Goal: Task Accomplishment & Management: Manage account settings

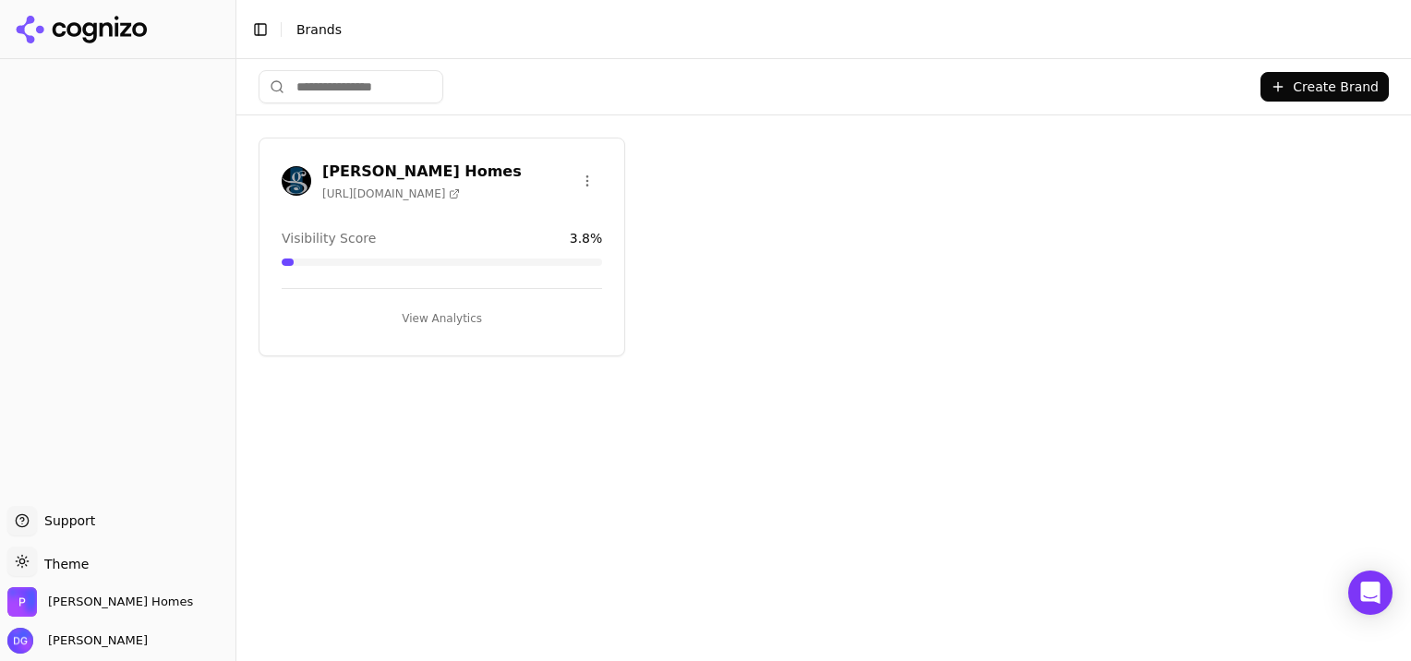
click at [448, 311] on button "View Analytics" at bounding box center [442, 319] width 321 height 30
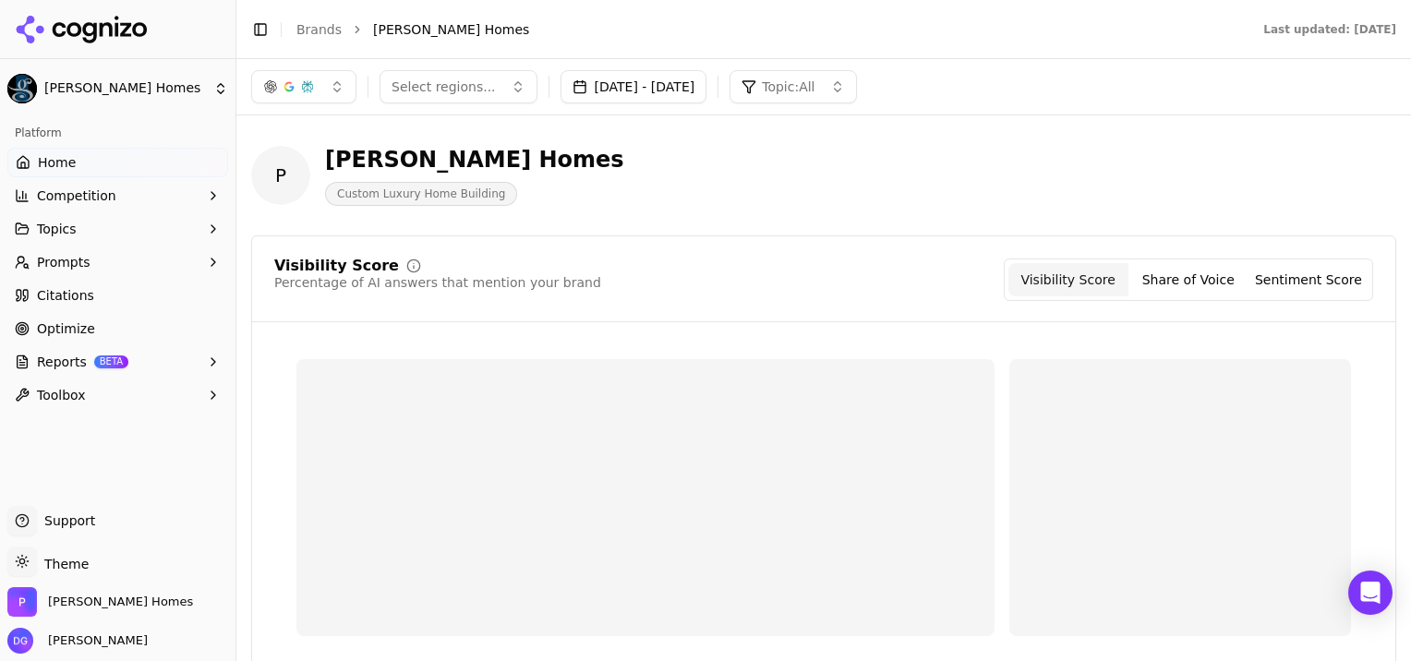
click at [56, 364] on span "Reports" at bounding box center [62, 362] width 50 height 18
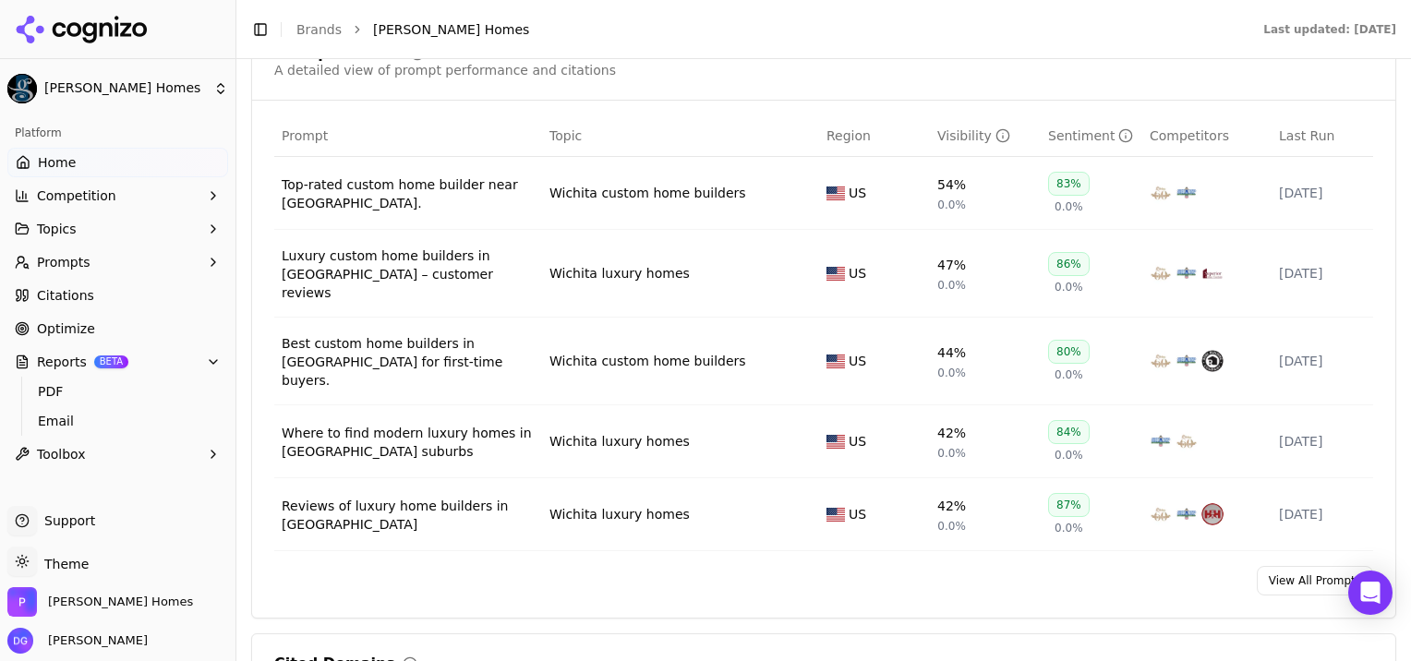
scroll to position [1385, 0]
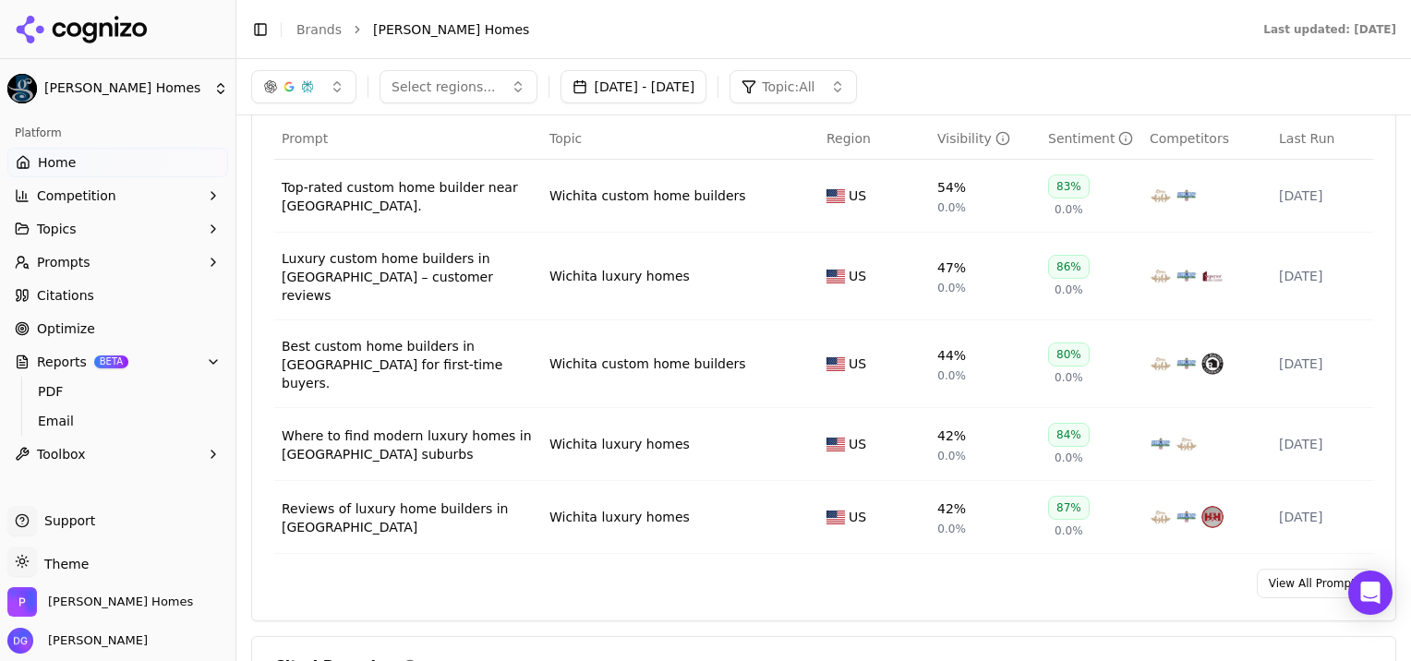
drag, startPoint x: 1307, startPoint y: 551, endPoint x: 667, endPoint y: 420, distance: 653.2
click at [1307, 569] on link "View All Prompts" at bounding box center [1315, 584] width 116 height 30
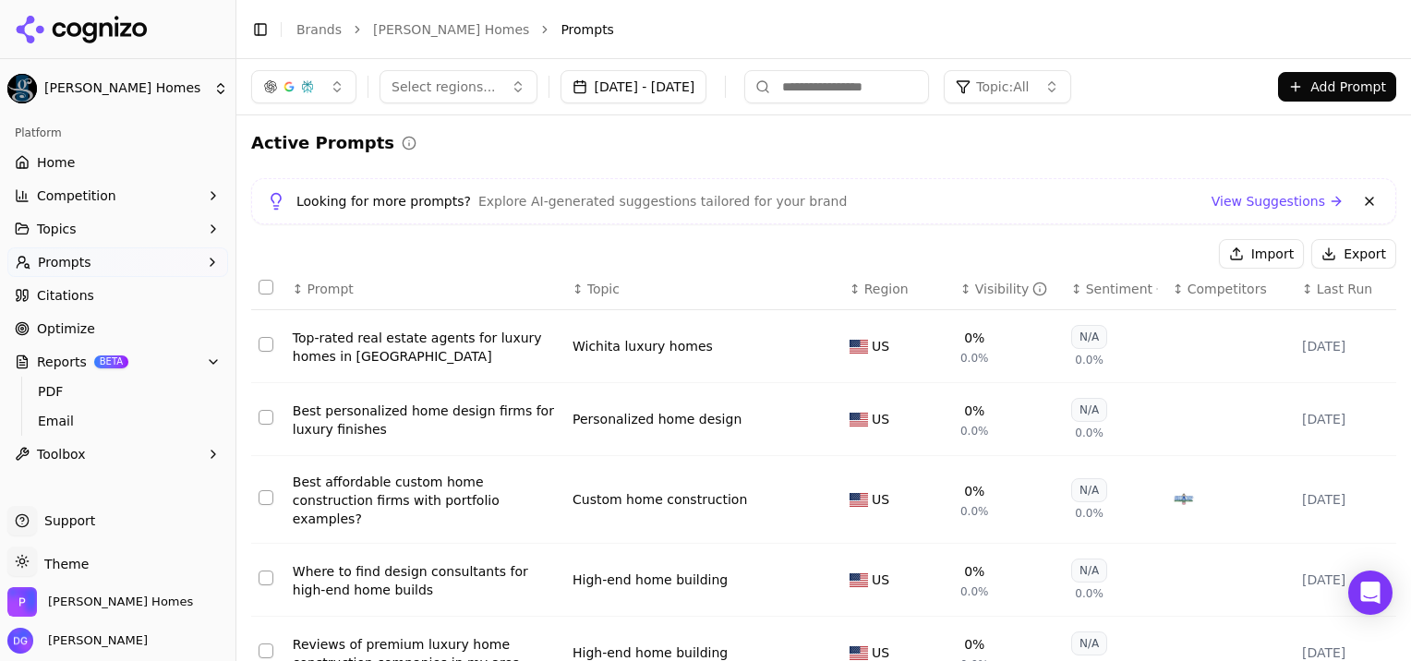
click at [78, 199] on span "Competition" at bounding box center [76, 196] width 79 height 18
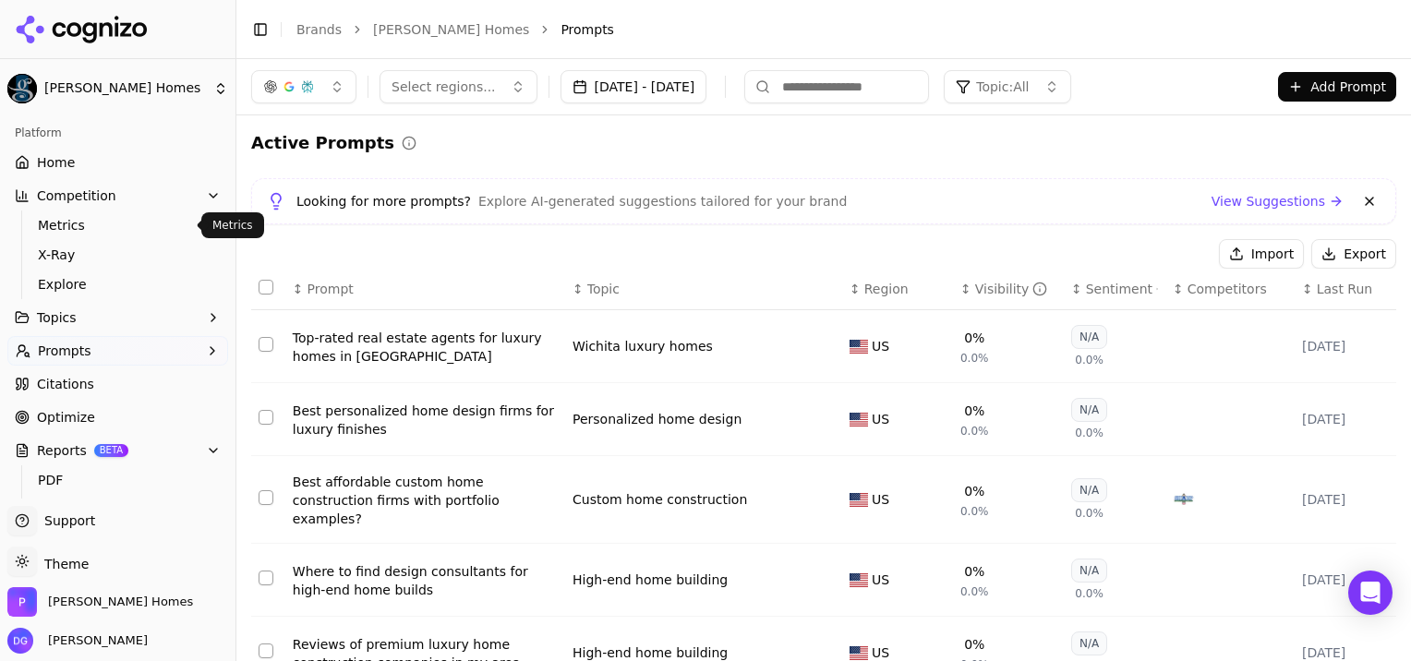
click at [54, 227] on span "Metrics" at bounding box center [118, 225] width 161 height 18
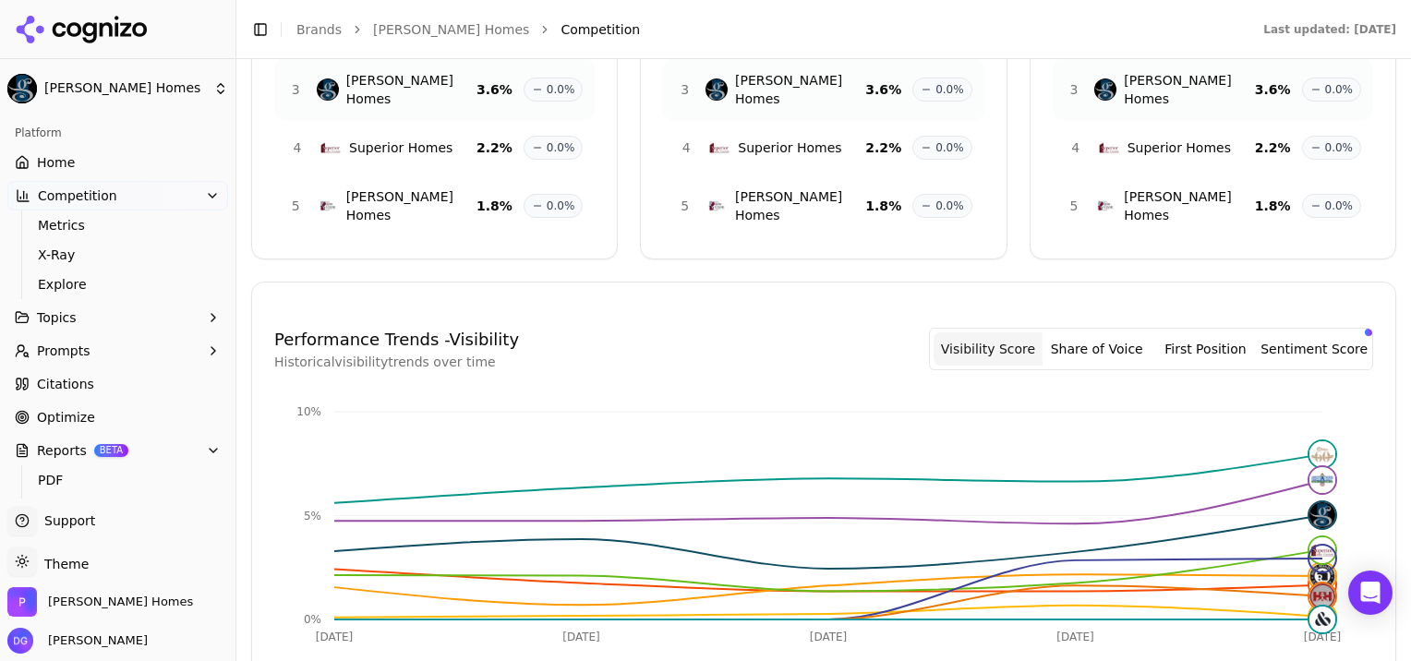
scroll to position [309, 0]
click at [1096, 332] on button "Share of Voice" at bounding box center [1097, 348] width 109 height 33
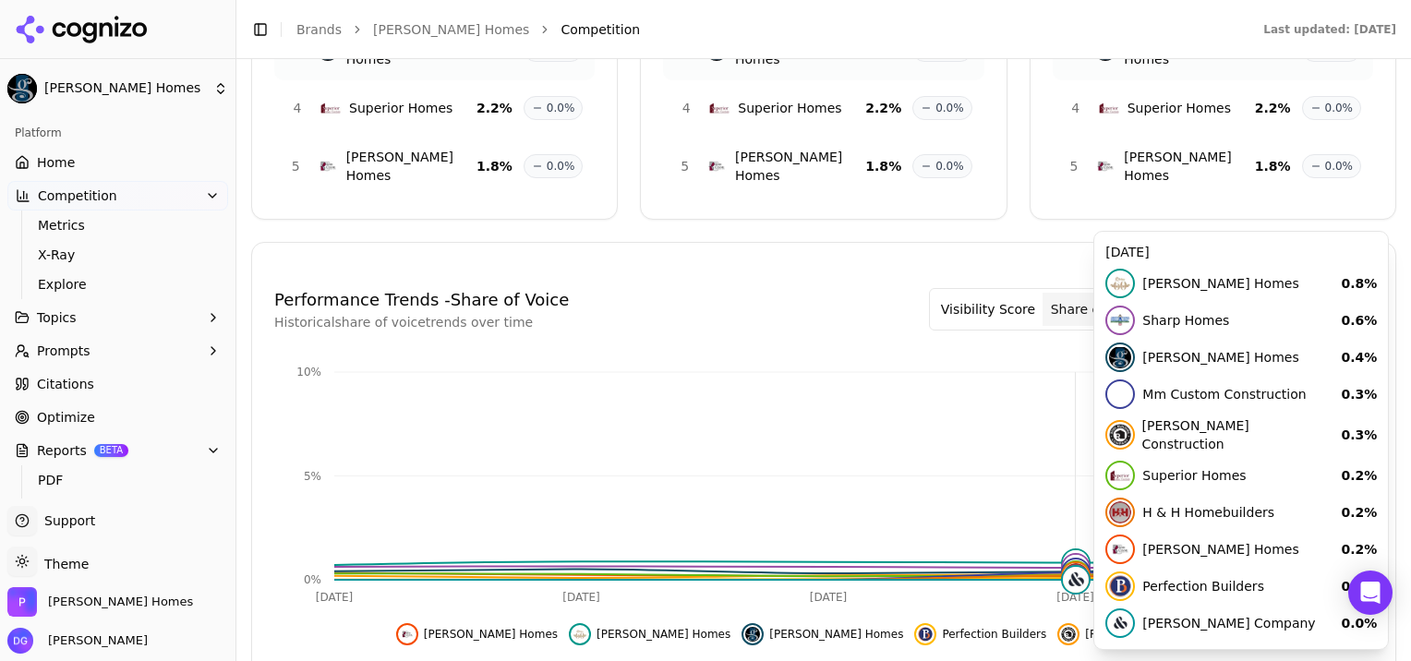
scroll to position [347, 0]
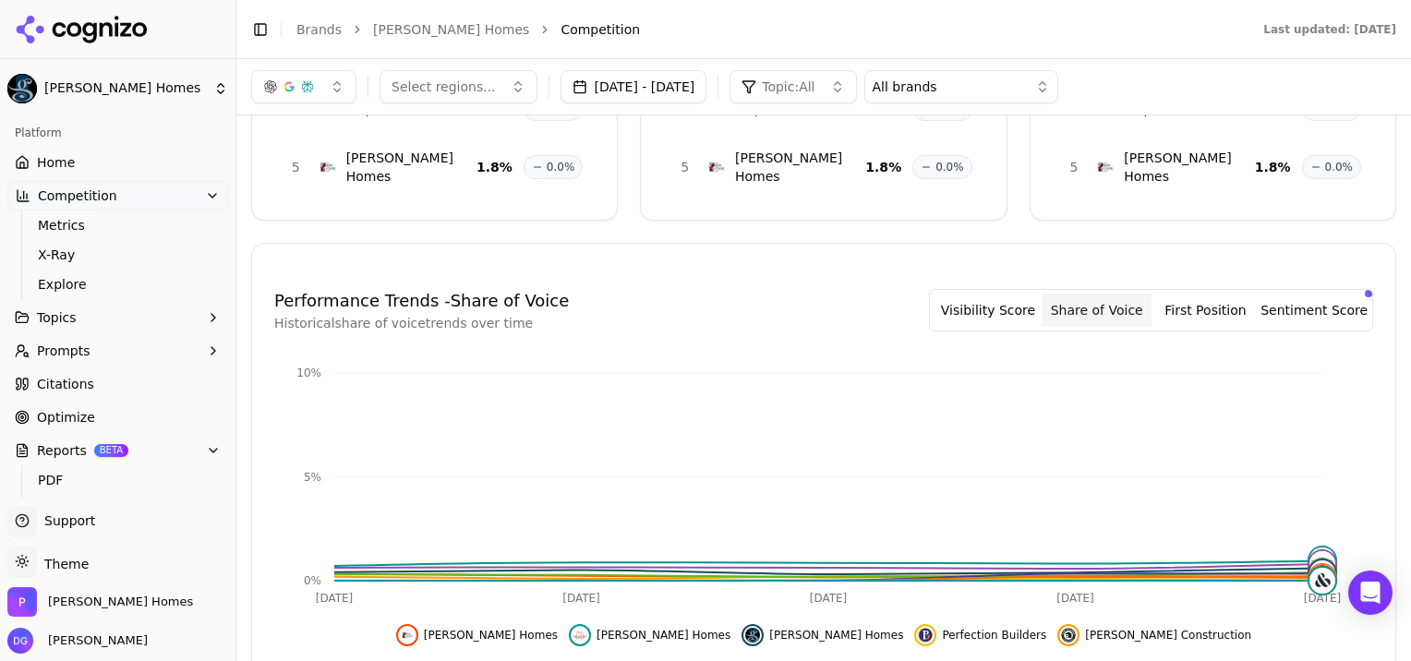
click at [1207, 294] on button "First Position" at bounding box center [1206, 310] width 109 height 33
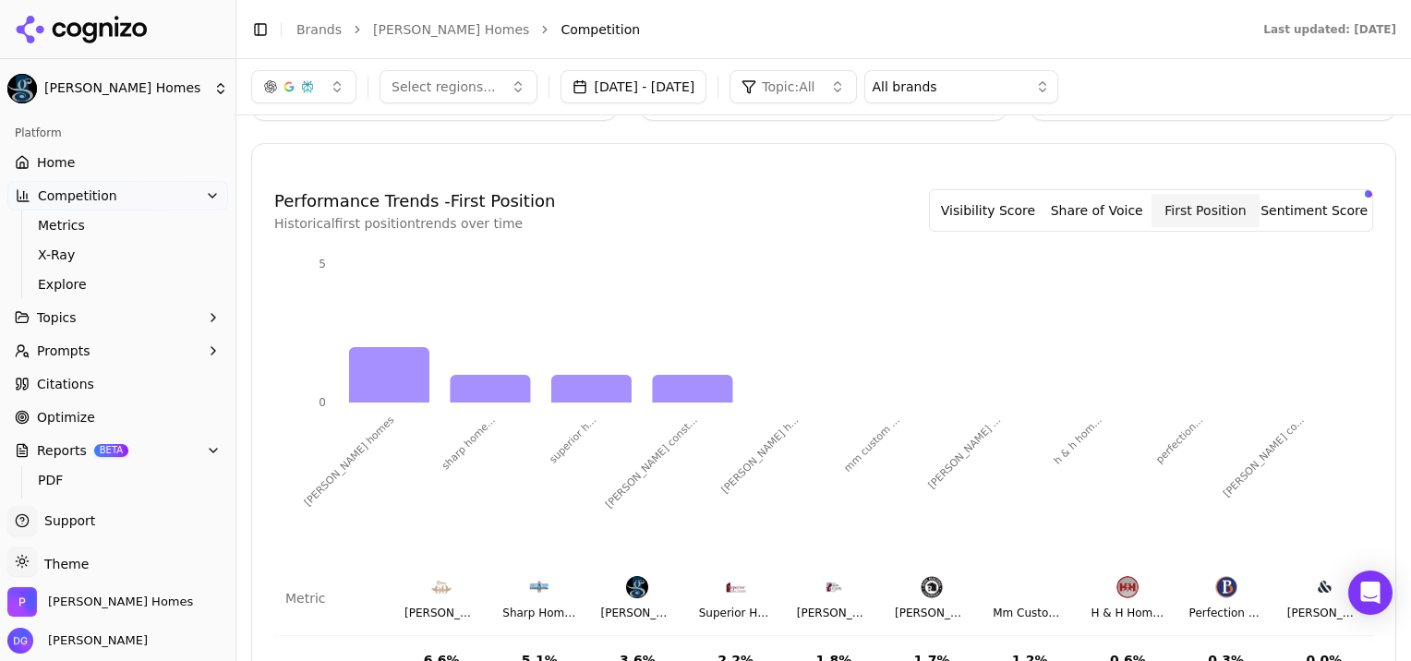
scroll to position [446, 0]
click at [1299, 195] on button "Sentiment Score" at bounding box center [1314, 211] width 109 height 33
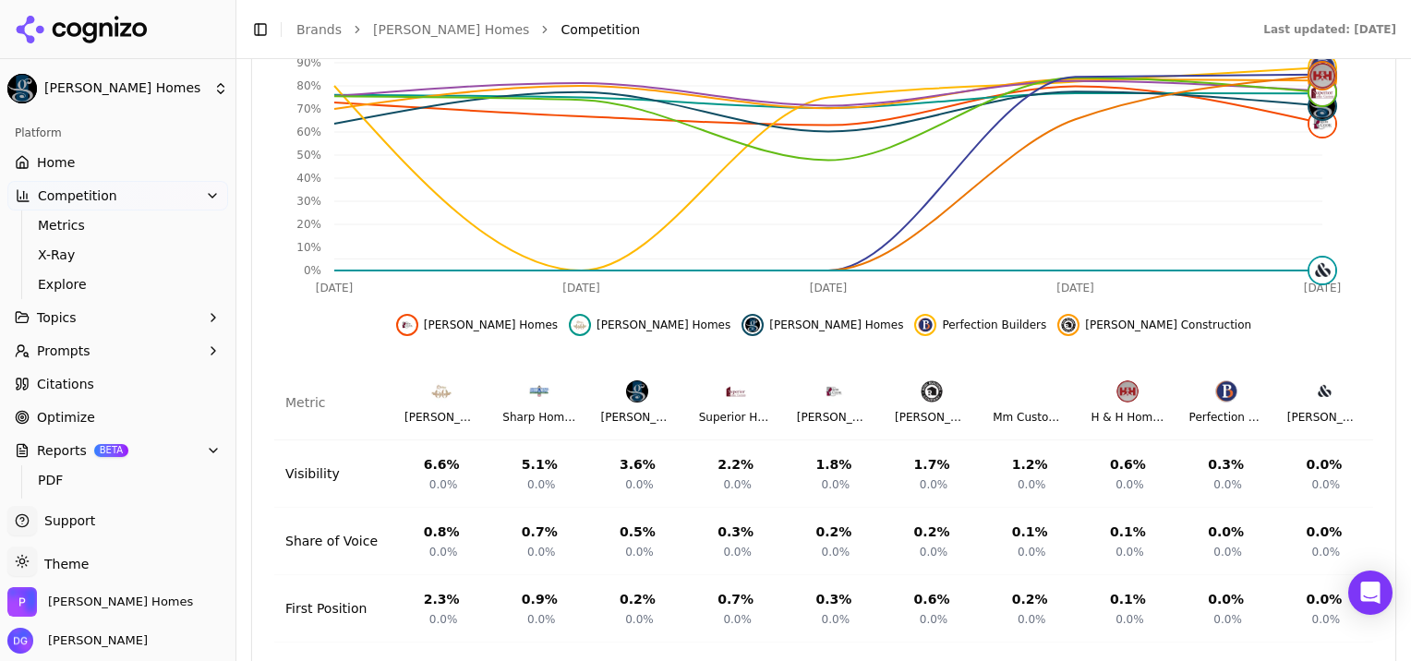
scroll to position [721, 0]
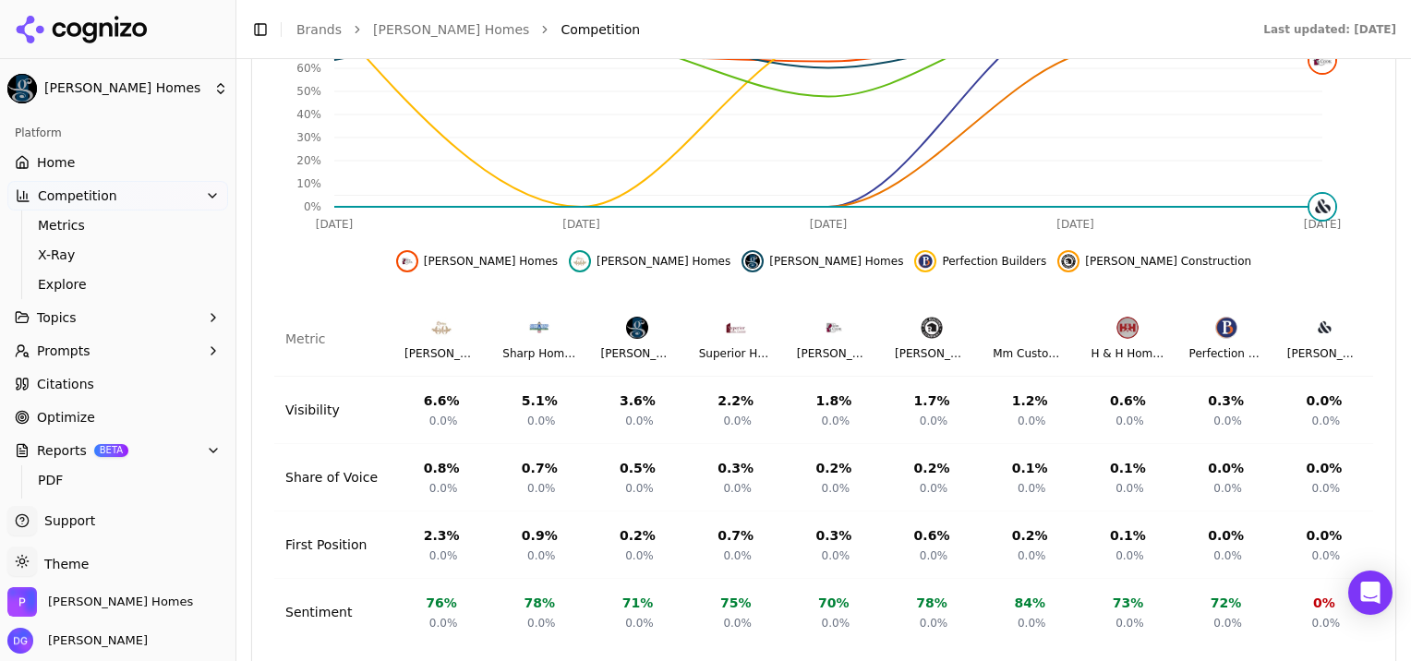
click at [64, 310] on span "Topics" at bounding box center [57, 318] width 40 height 18
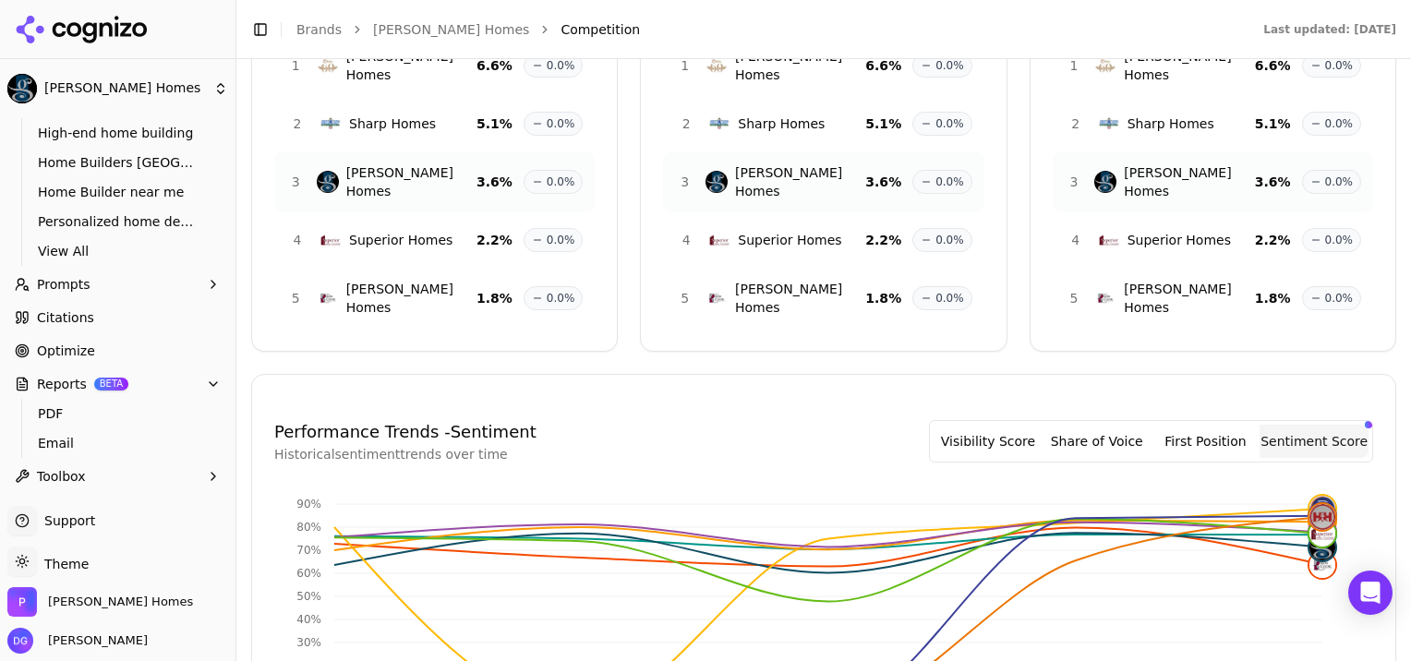
scroll to position [217, 0]
click at [1190, 424] on button "First Position" at bounding box center [1206, 440] width 109 height 33
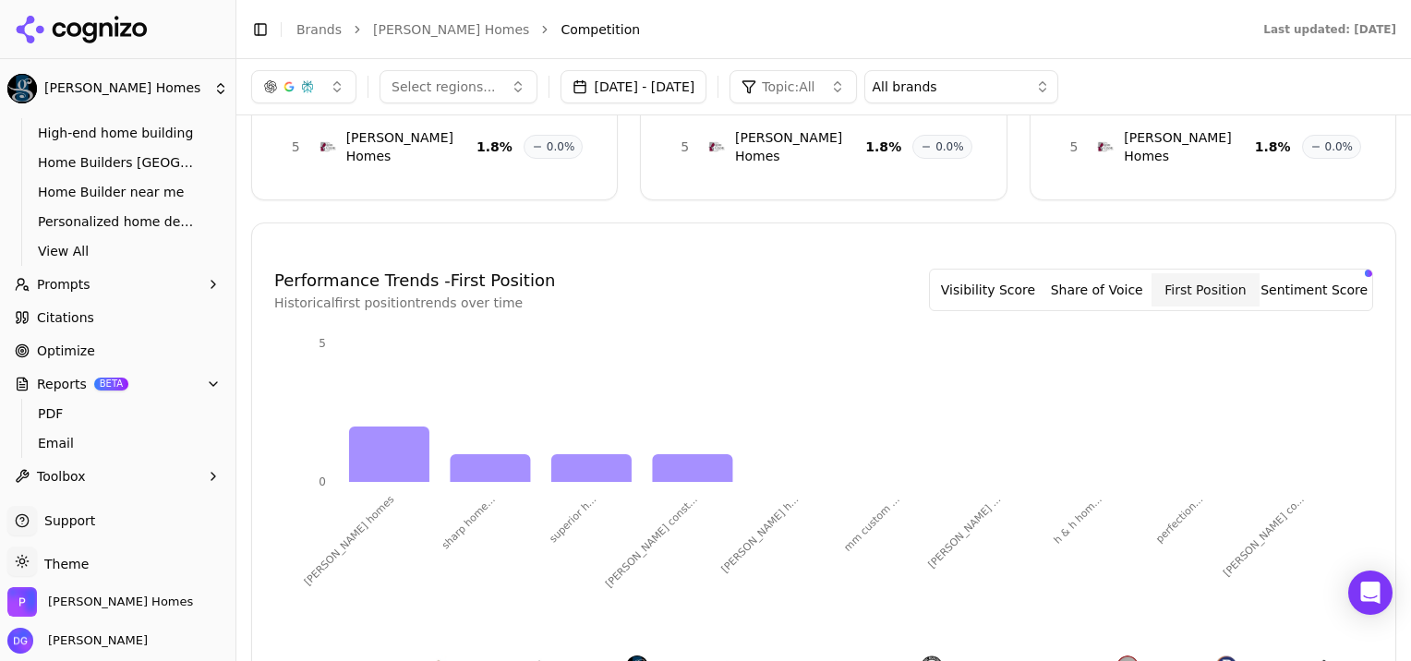
scroll to position [367, 0]
click at [1099, 274] on button "Share of Voice" at bounding box center [1097, 290] width 109 height 33
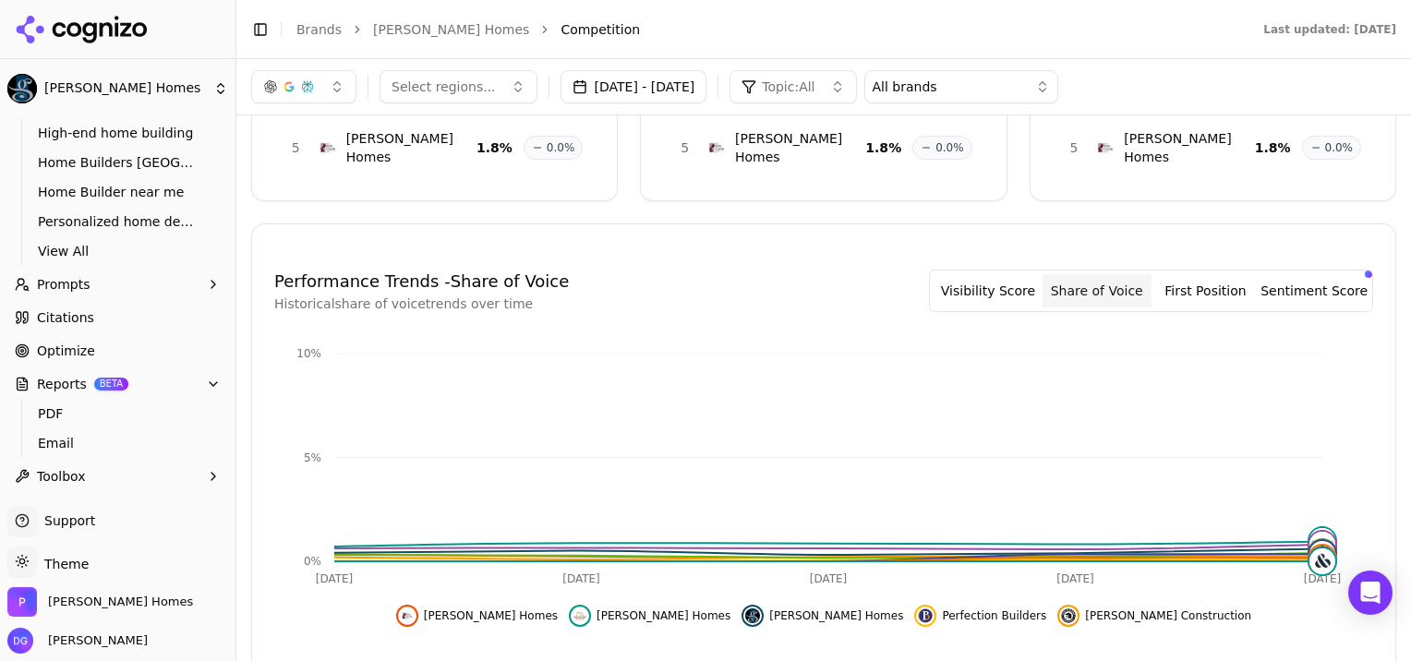
click at [990, 274] on button "Visibility Score" at bounding box center [988, 290] width 109 height 33
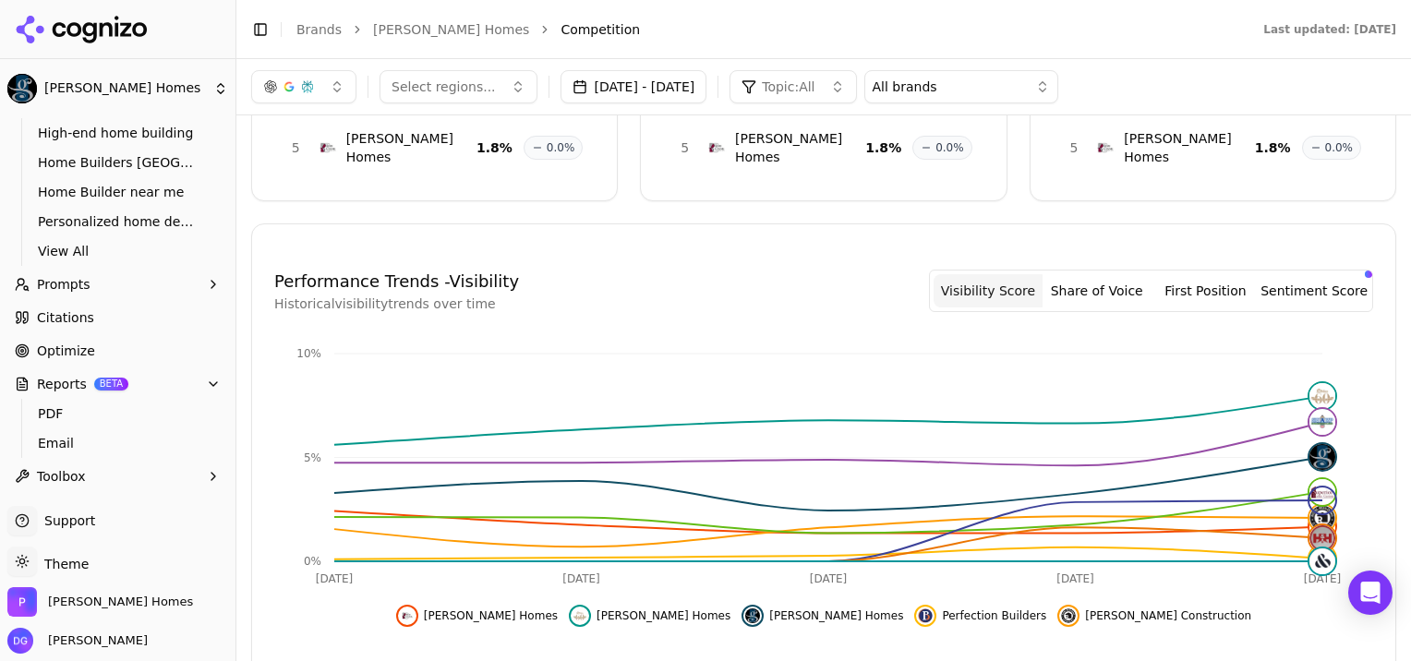
click at [1115, 274] on button "Share of Voice" at bounding box center [1097, 290] width 109 height 33
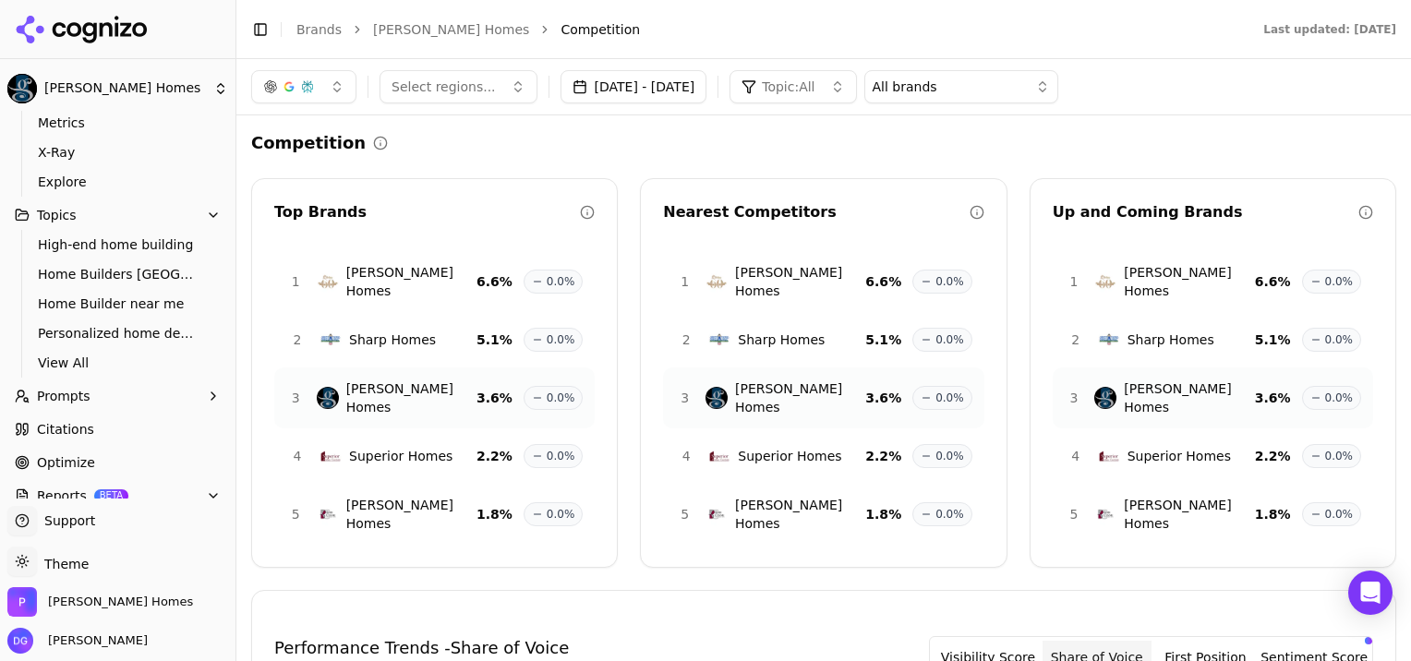
scroll to position [111, 0]
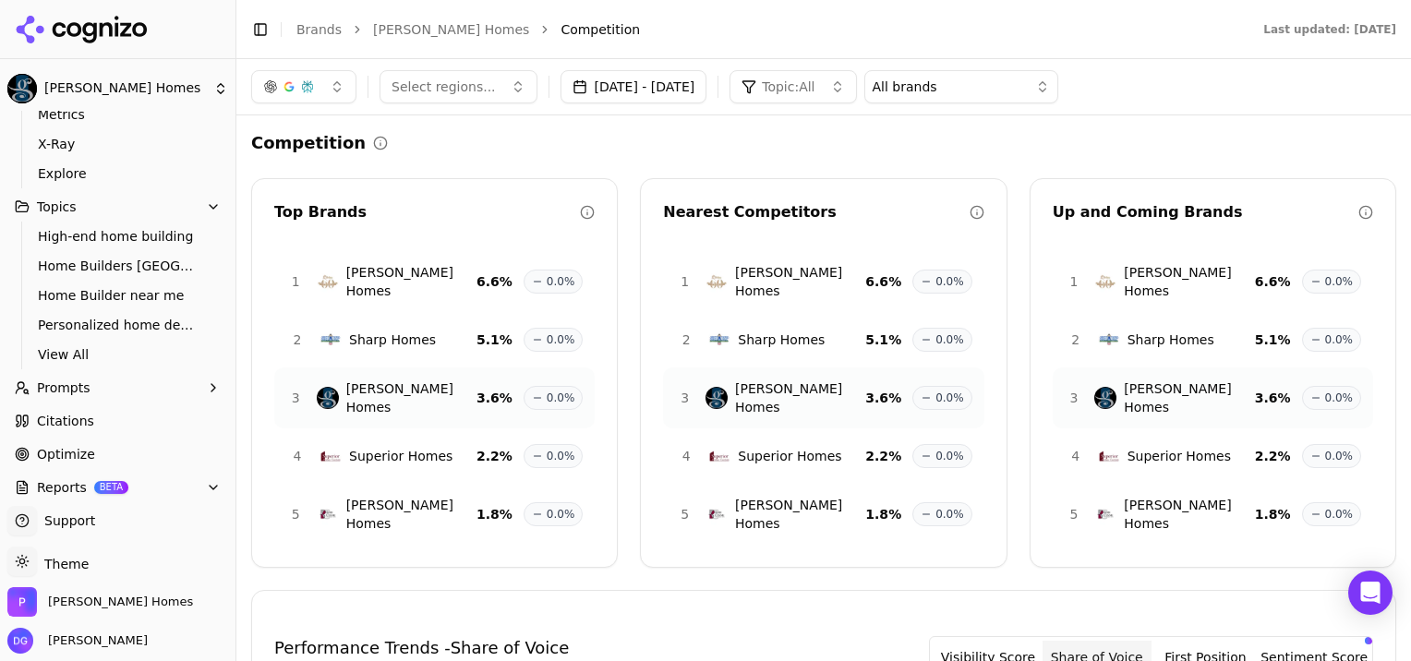
click at [76, 391] on span "Prompts" at bounding box center [64, 388] width 54 height 18
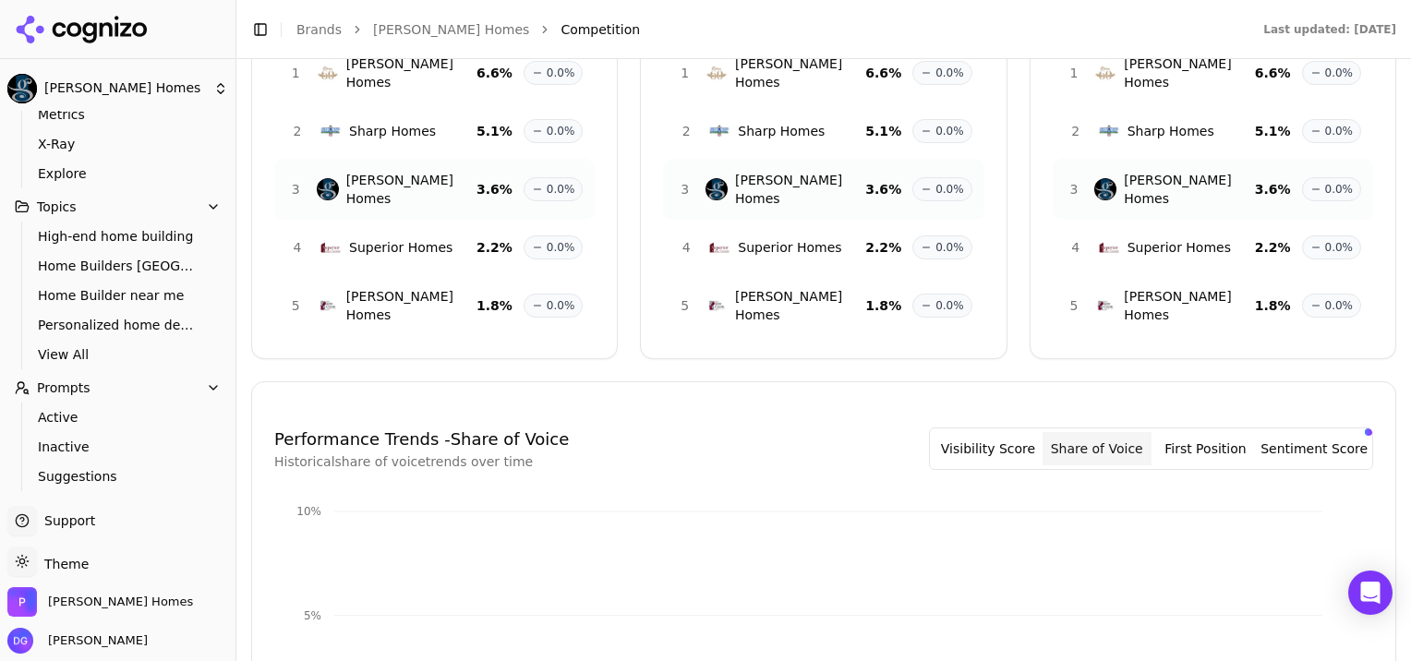
scroll to position [237, 0]
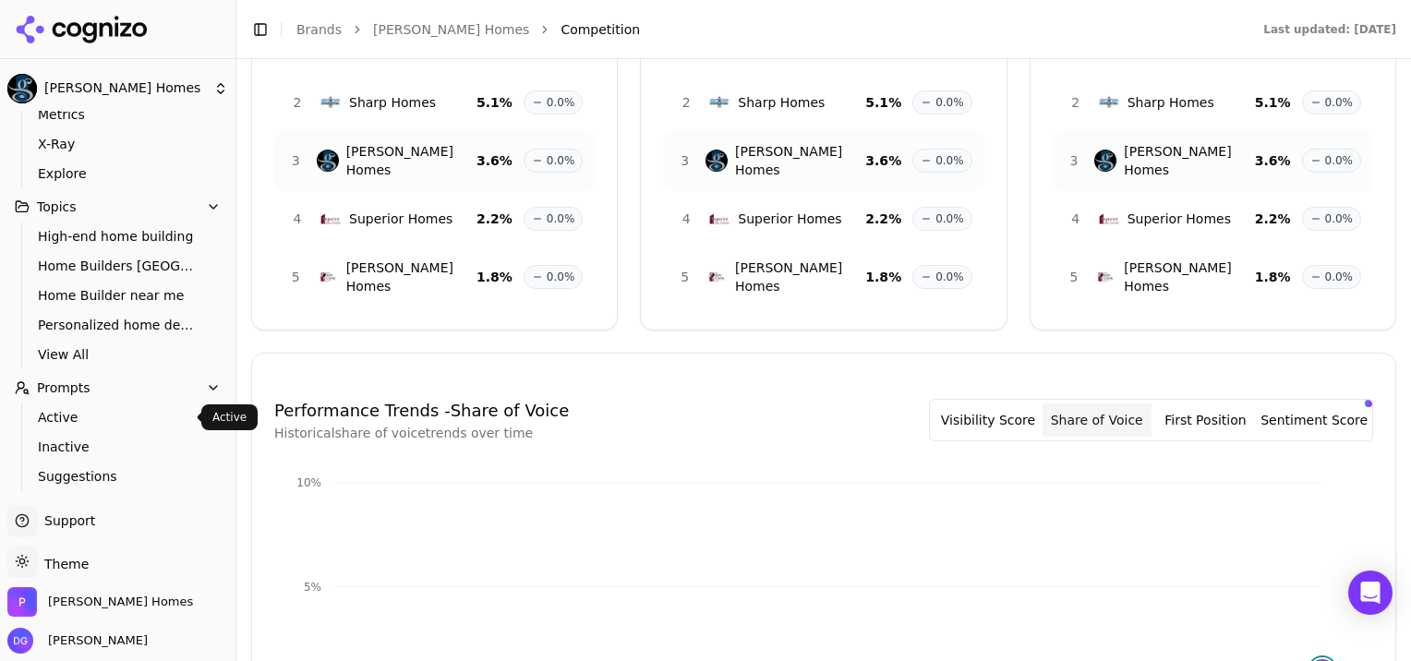
click at [60, 412] on span "Active" at bounding box center [118, 417] width 161 height 18
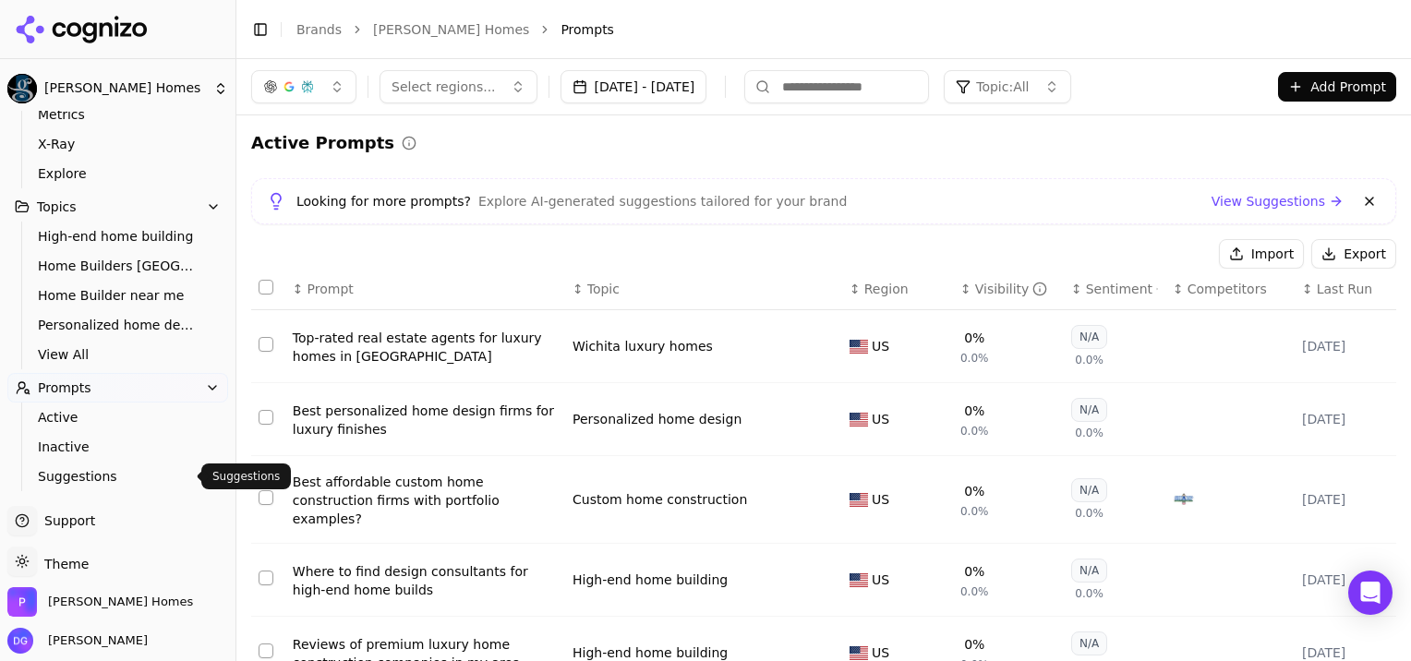
click at [74, 475] on span "Suggestions" at bounding box center [118, 476] width 161 height 18
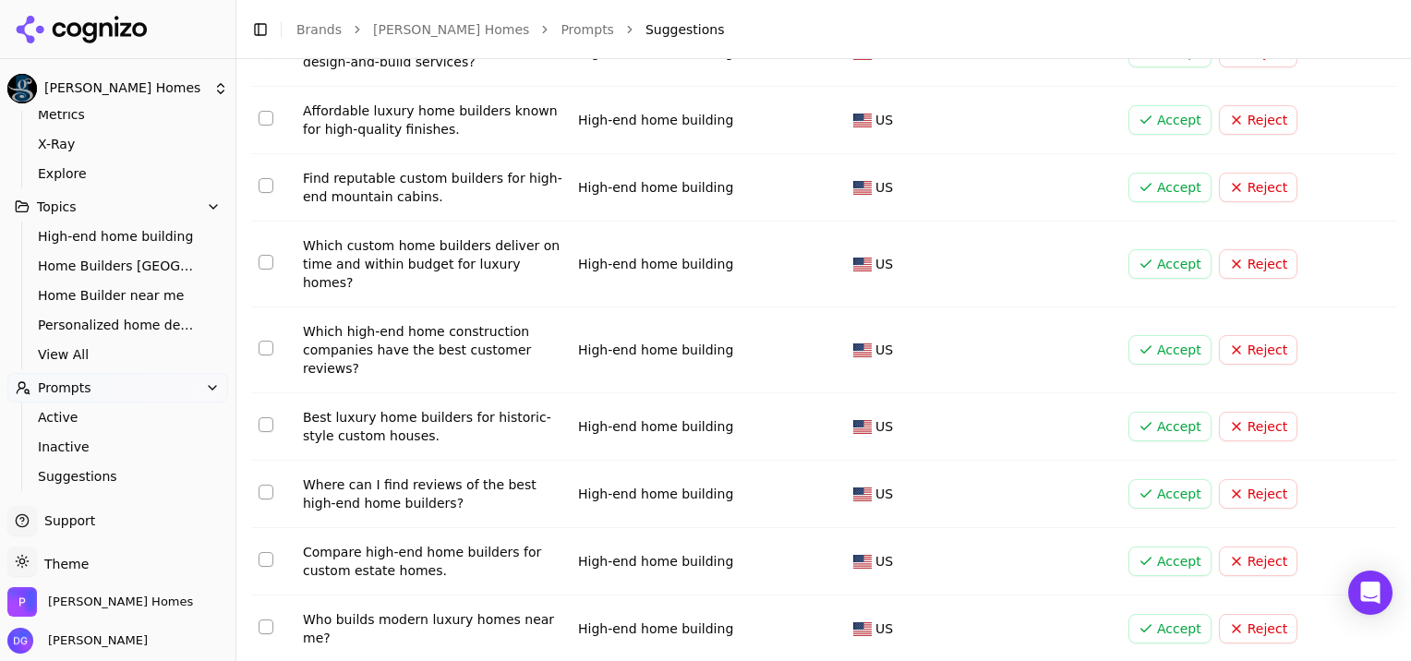
scroll to position [311, 0]
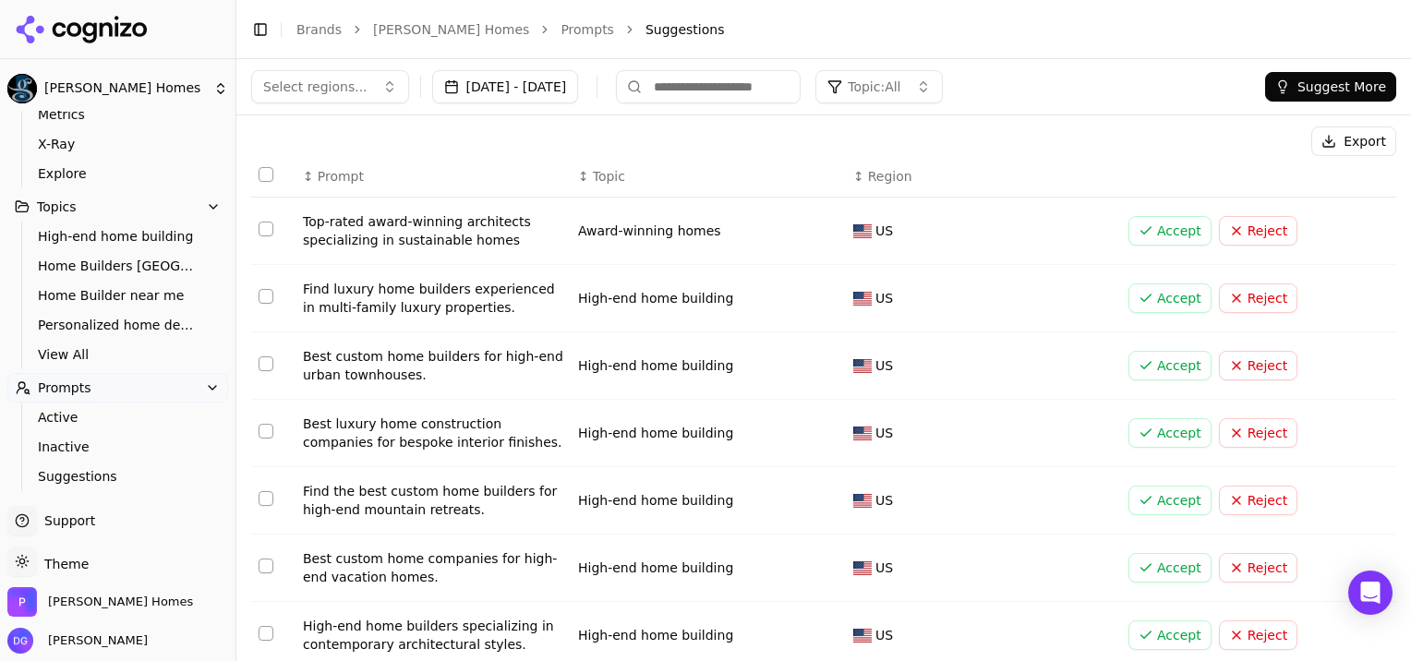
scroll to position [54, 0]
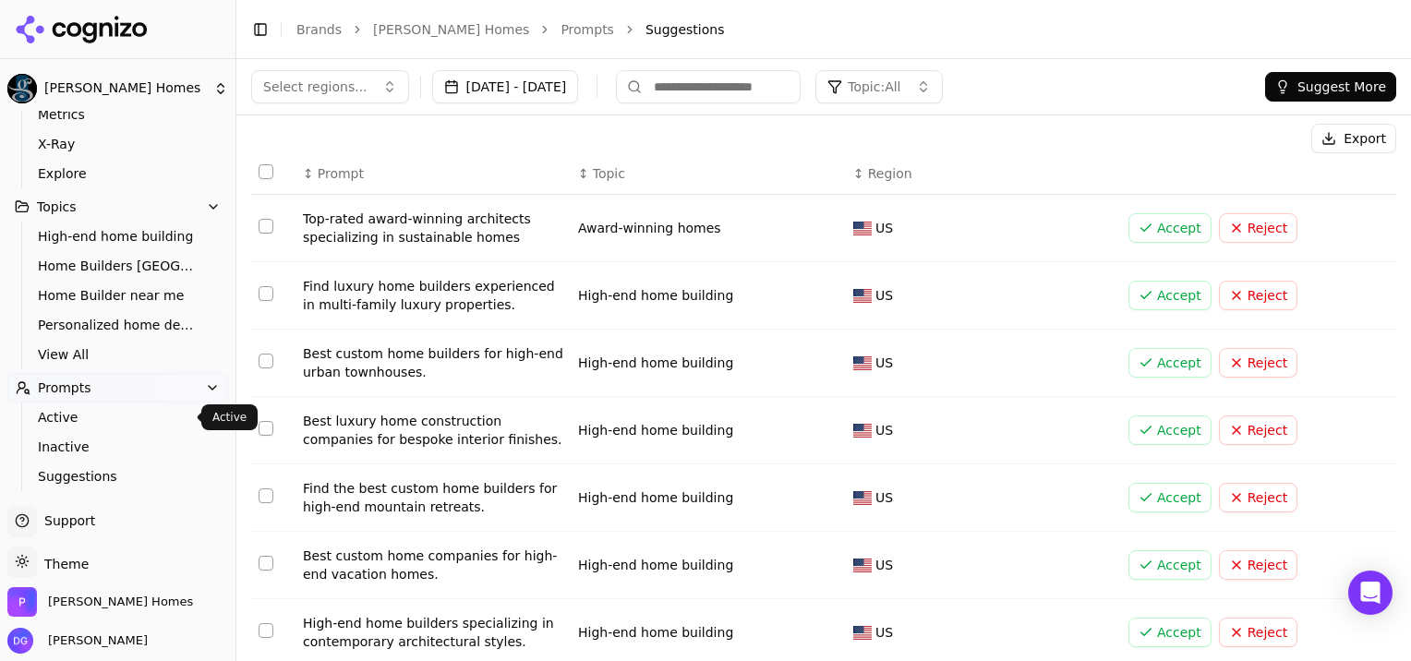
click at [68, 416] on span "Active" at bounding box center [118, 417] width 161 height 18
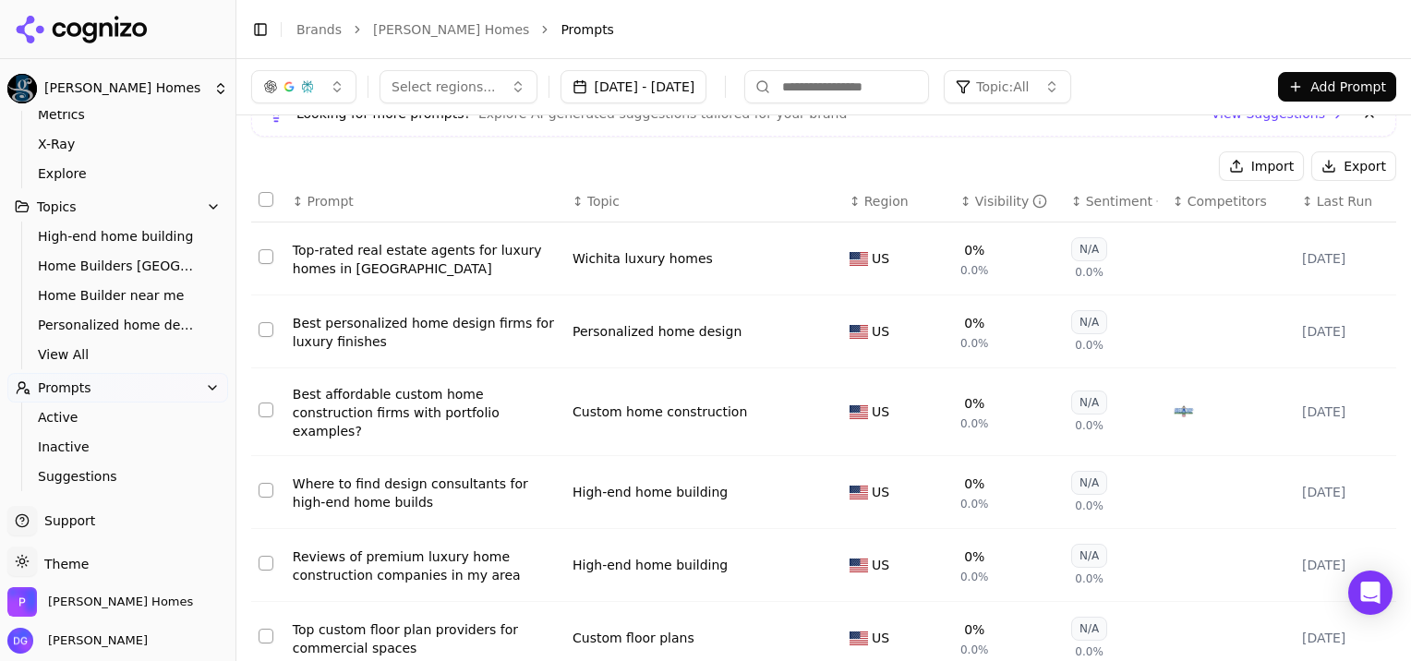
scroll to position [110, 0]
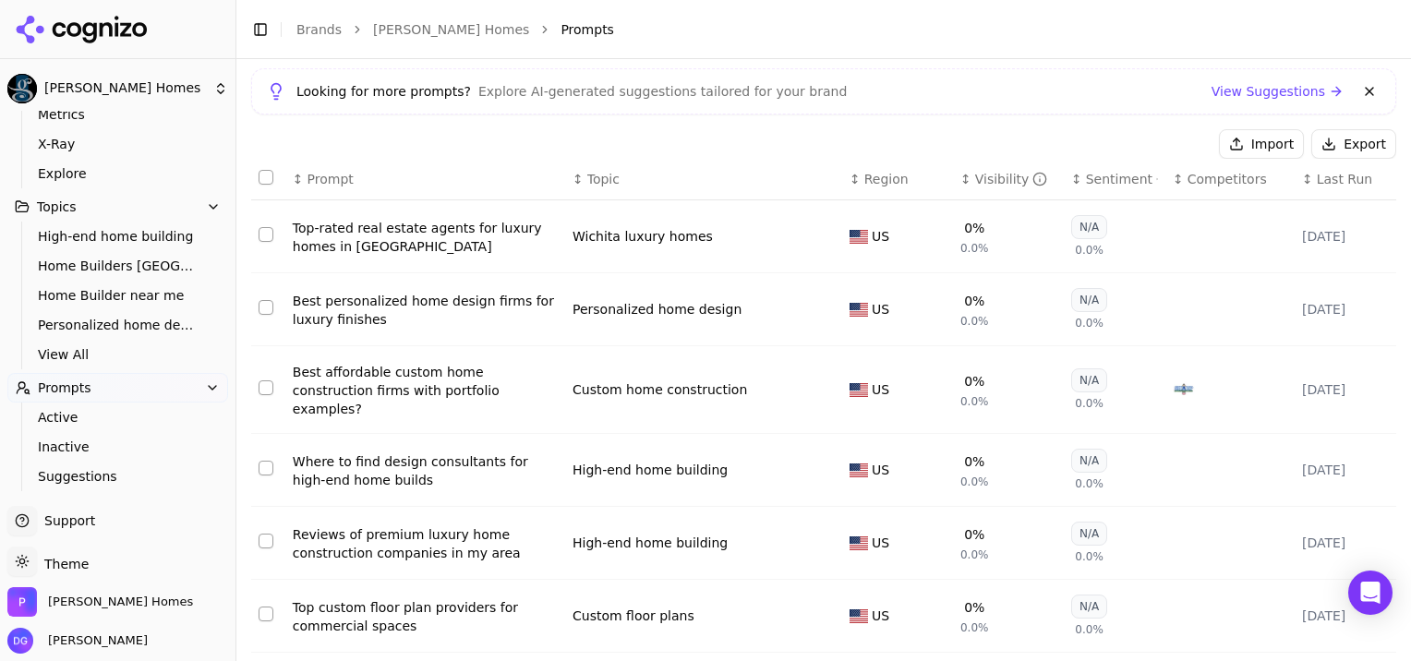
click at [265, 311] on button "Select row 32" at bounding box center [266, 307] width 15 height 15
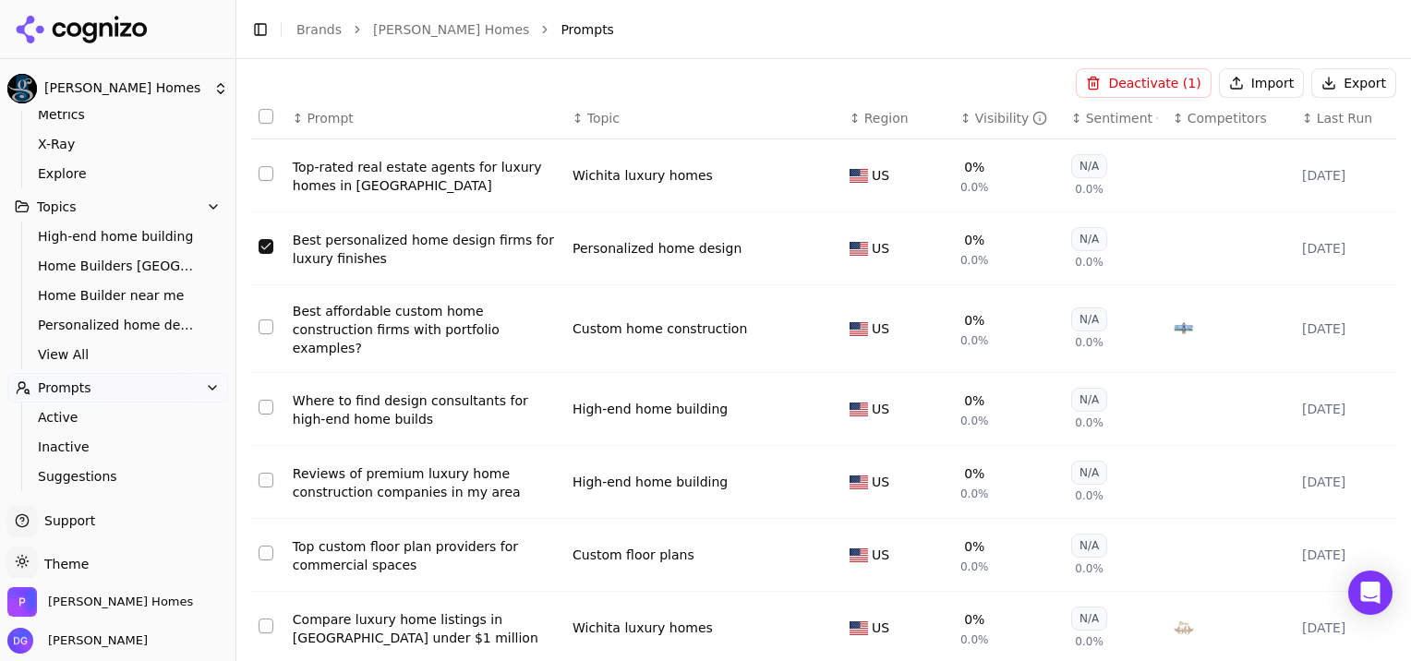
scroll to position [176, 0]
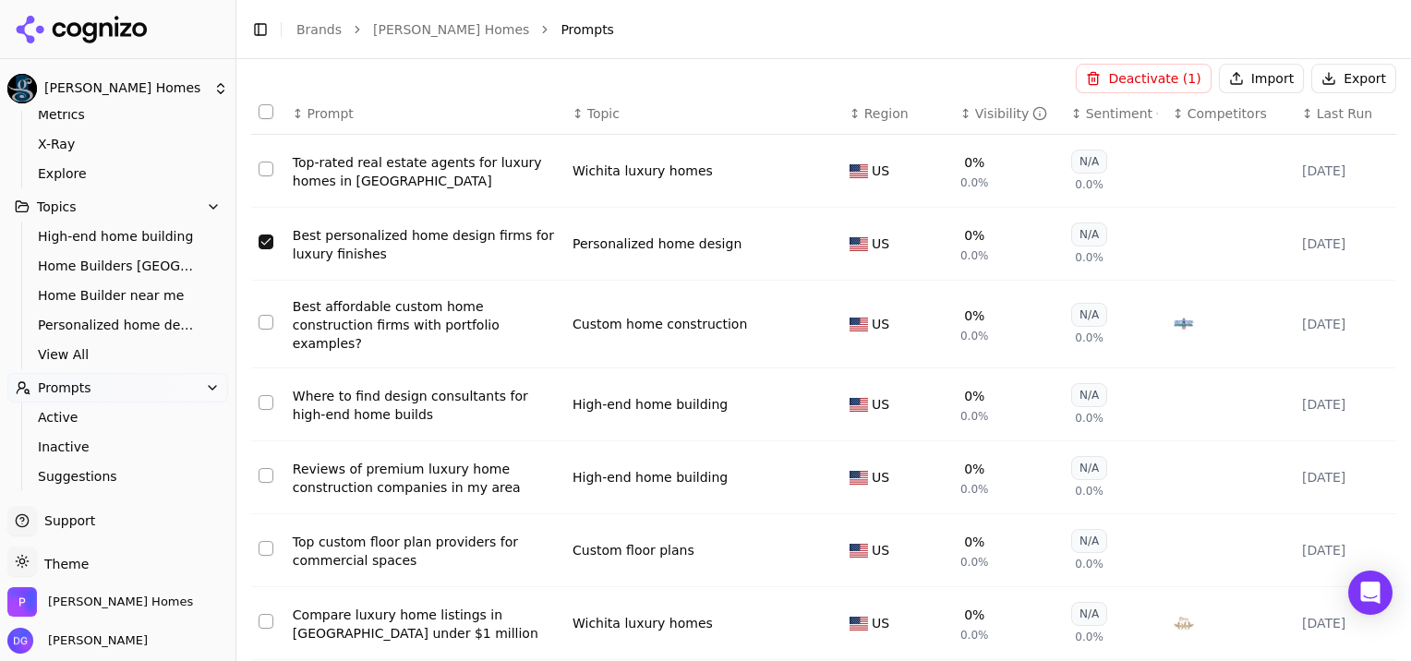
click at [268, 318] on button "Select row 33" at bounding box center [266, 322] width 15 height 15
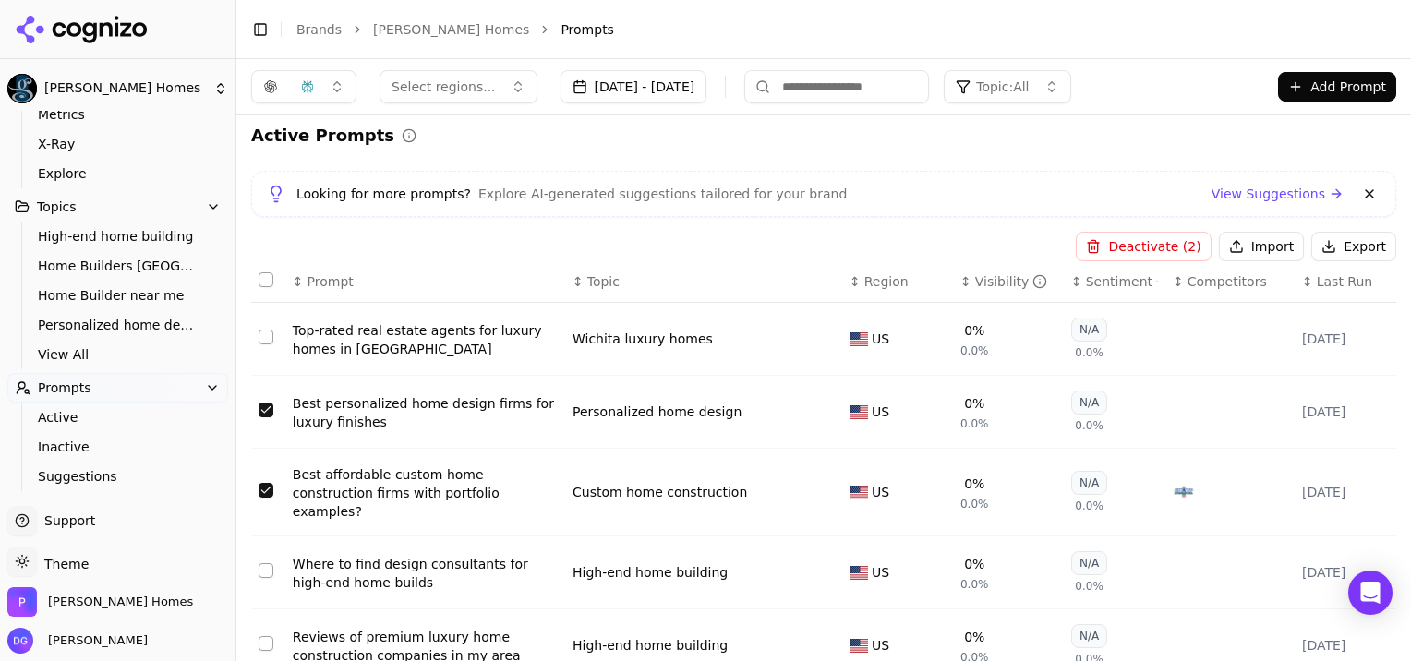
scroll to position [0, 0]
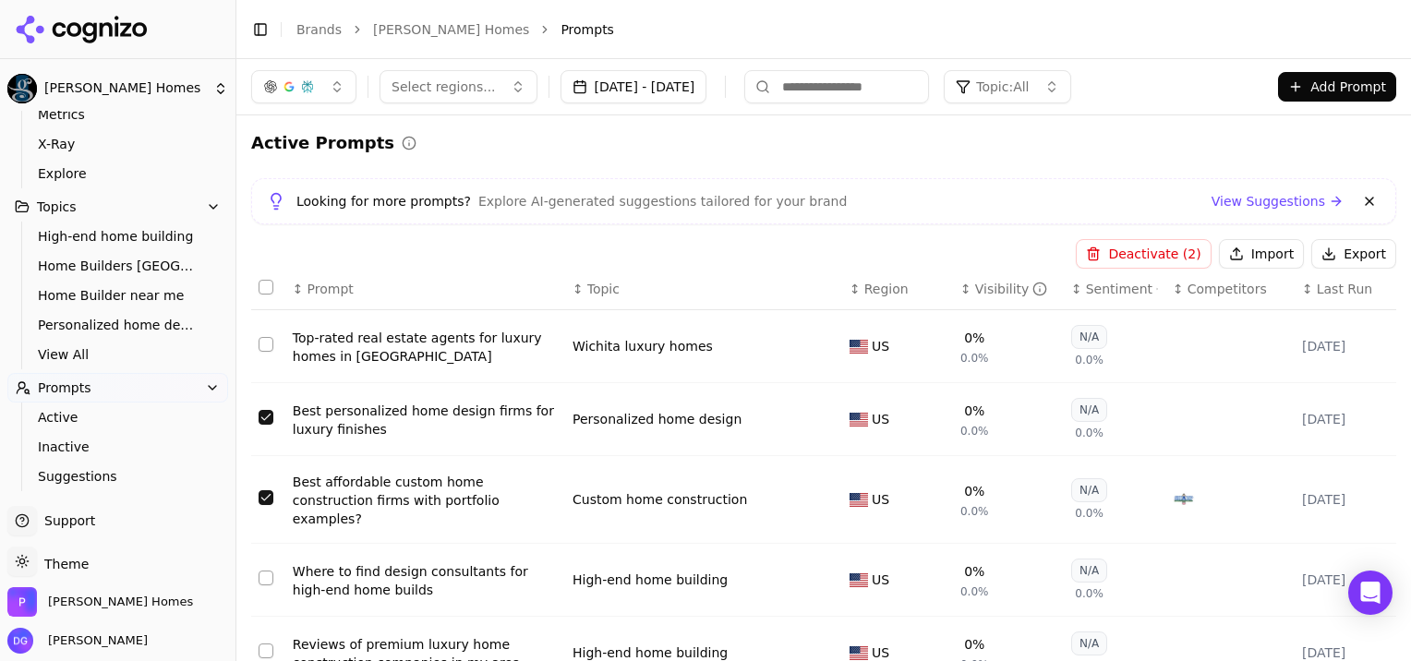
click at [61, 207] on span "Topics" at bounding box center [57, 207] width 40 height 18
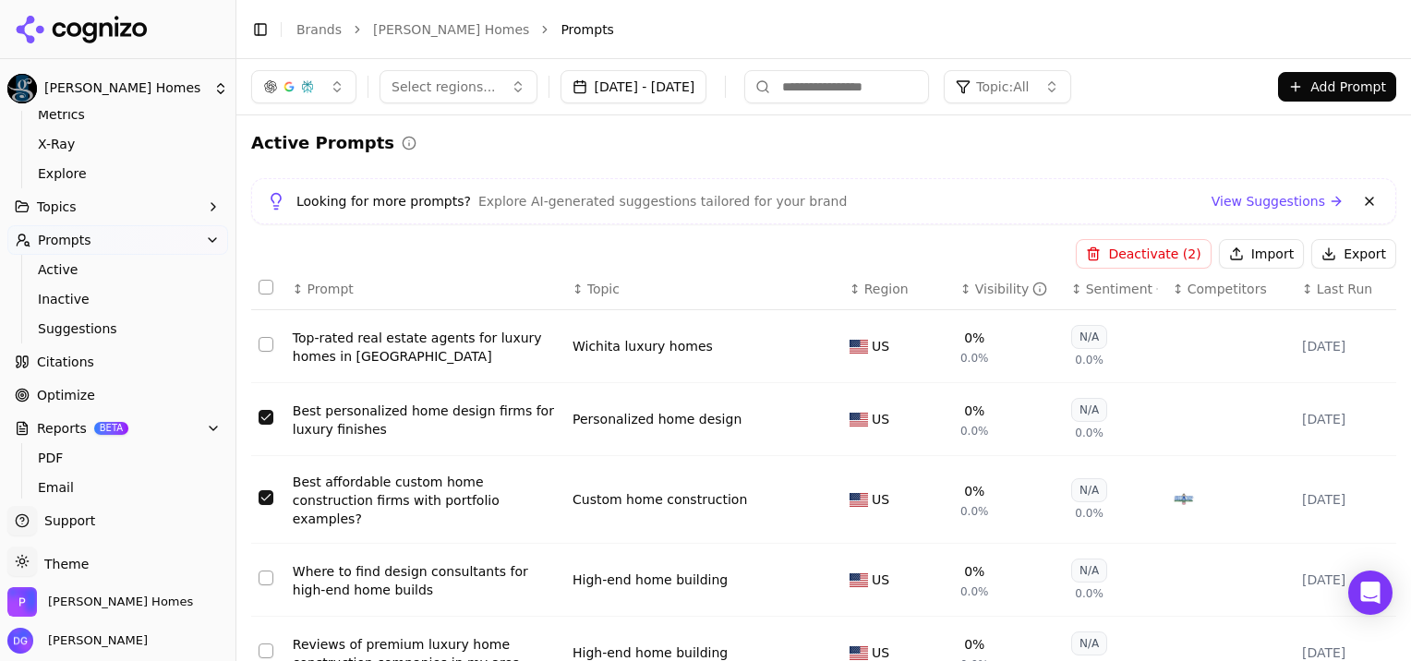
click at [61, 207] on span "Topics" at bounding box center [57, 207] width 40 height 18
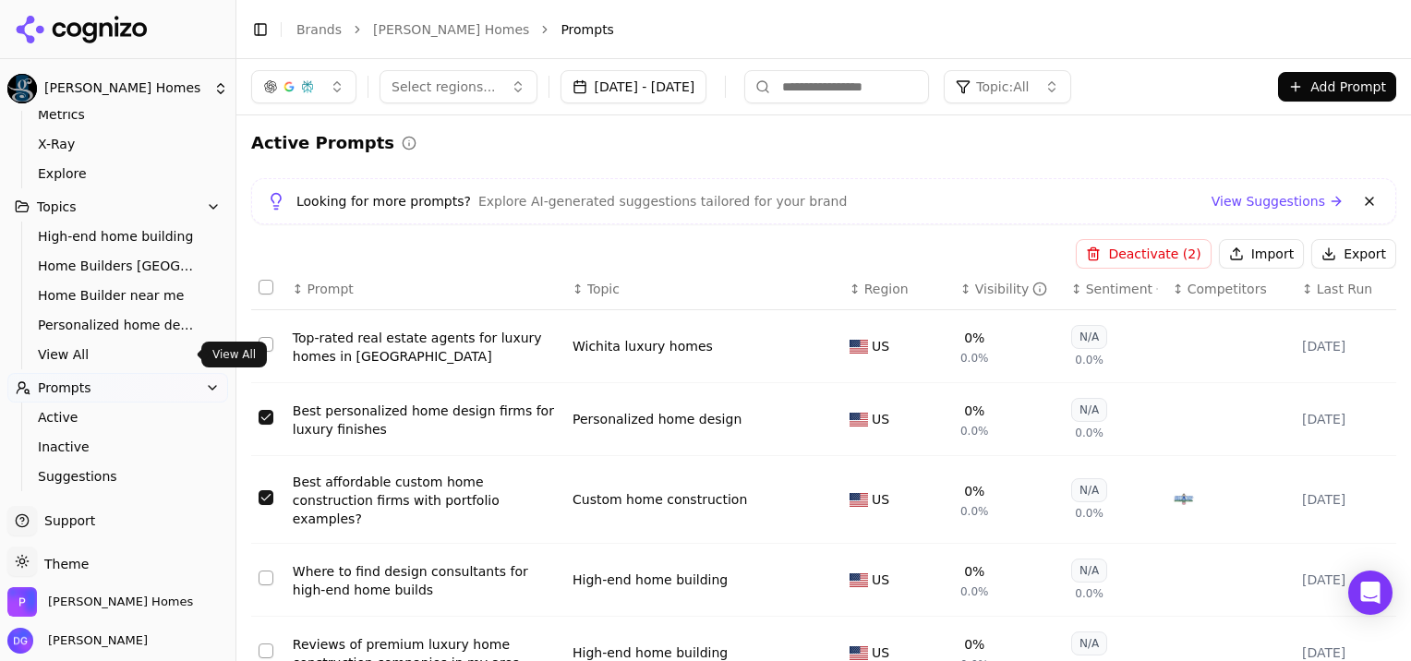
click at [78, 354] on span "View All" at bounding box center [118, 354] width 161 height 18
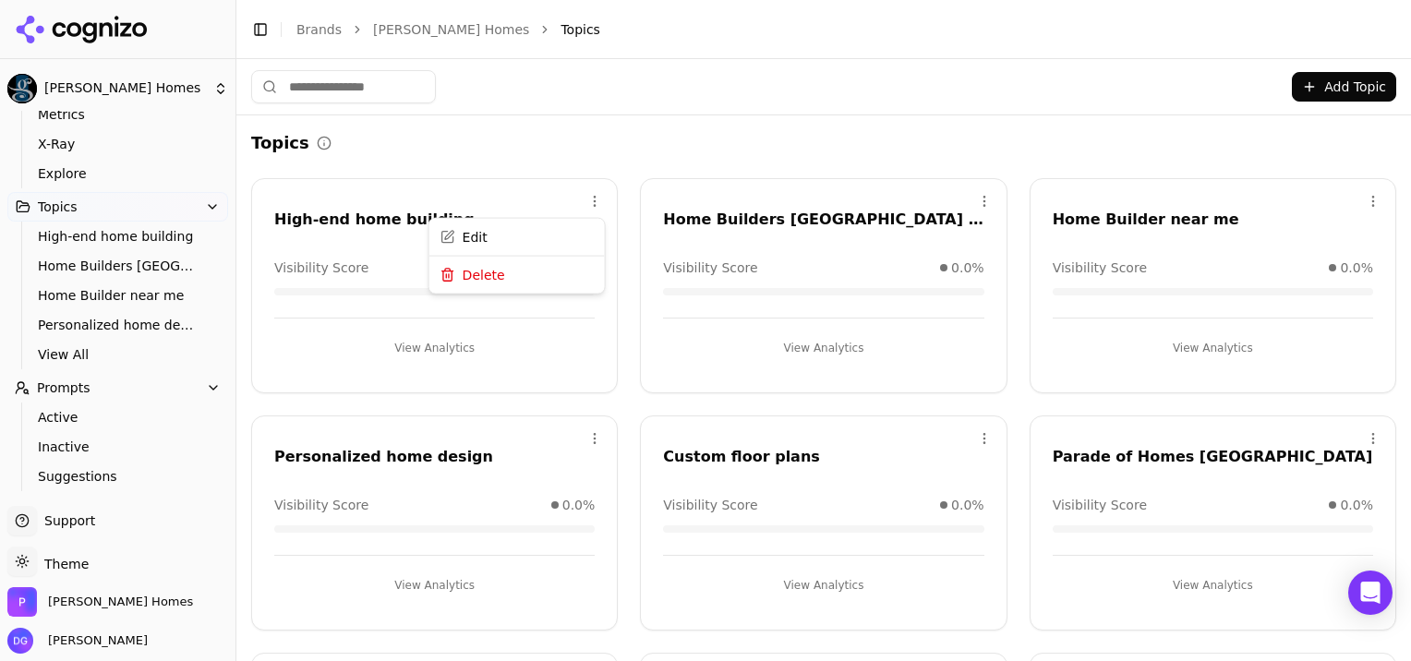
click at [589, 198] on html "Paul Gray Homes Platform Home Competition Metrics X-Ray Explore Topics High-end…" at bounding box center [705, 330] width 1411 height 661
click at [470, 237] on div "Edit" at bounding box center [517, 239] width 168 height 30
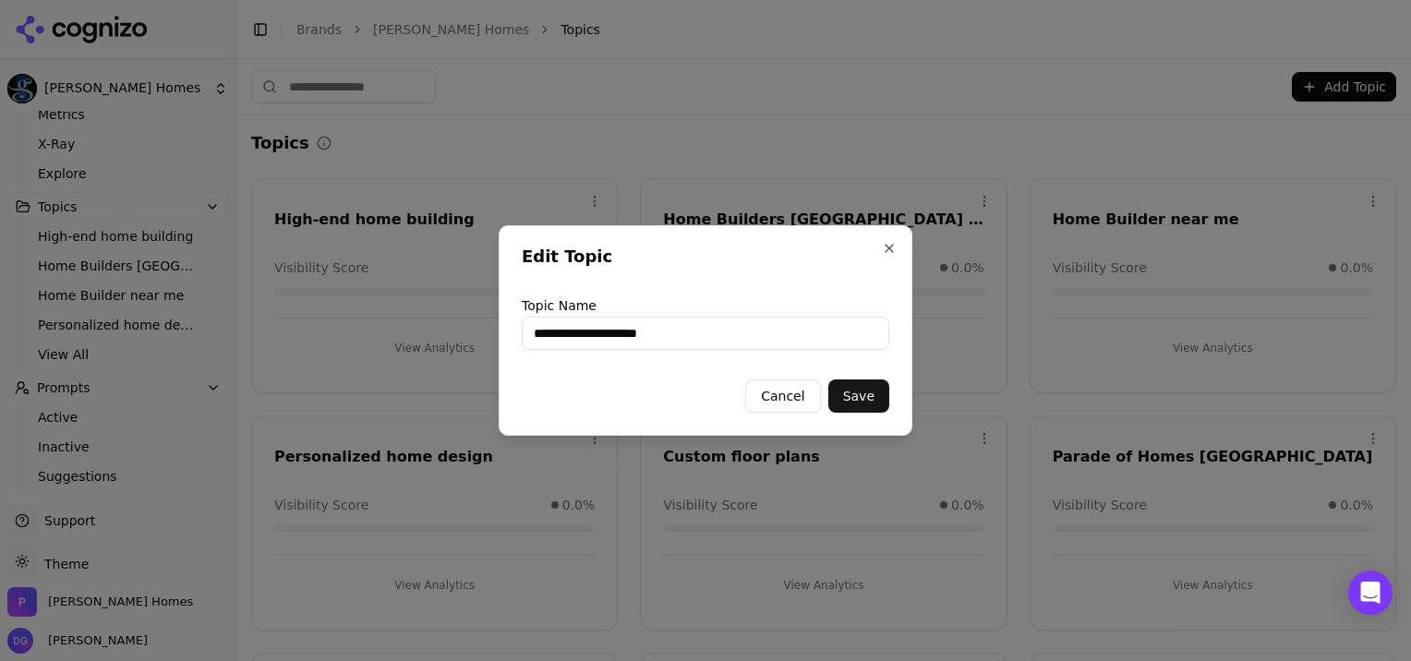
click at [720, 334] on input "**********" at bounding box center [706, 333] width 368 height 33
type input "**********"
click at [868, 401] on button "Save" at bounding box center [859, 396] width 61 height 33
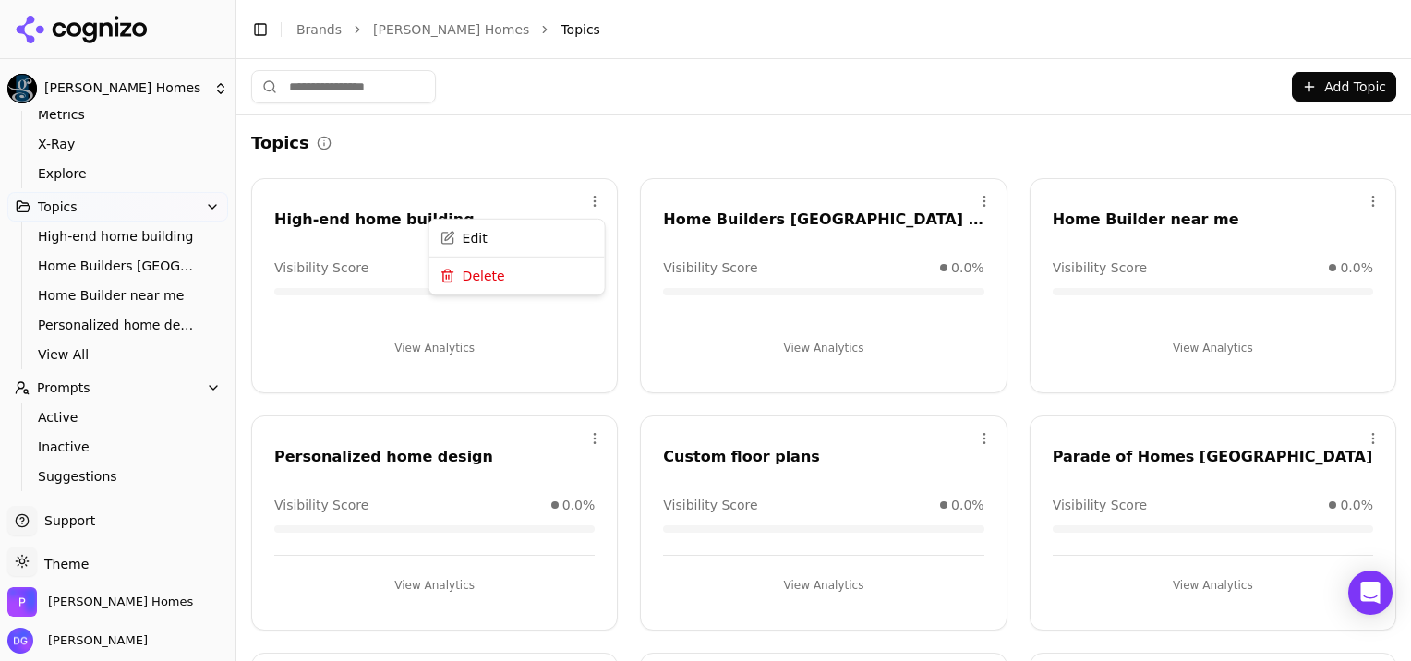
click at [592, 200] on html "Paul Gray Homes Platform Home Competition Metrics X-Ray Explore Topics High-end…" at bounding box center [705, 330] width 1411 height 661
click at [492, 275] on div "Delete" at bounding box center [517, 277] width 168 height 30
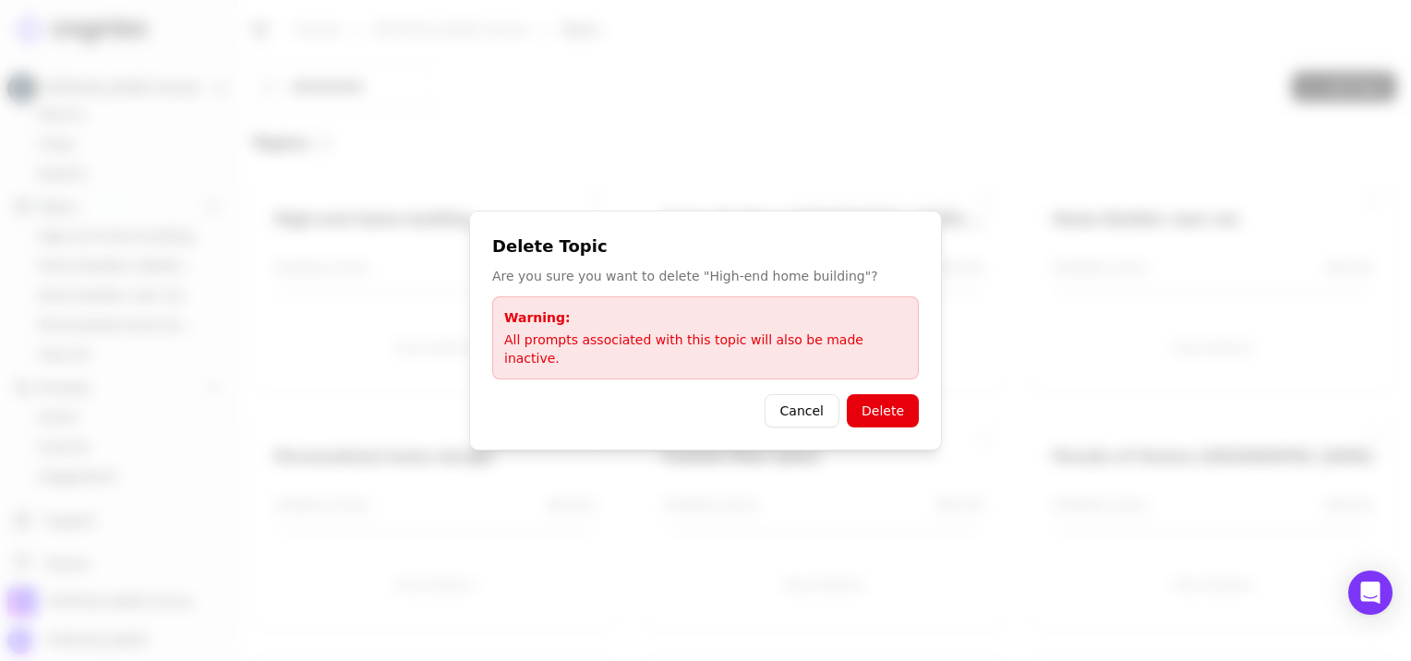
click at [890, 404] on button "Delete" at bounding box center [883, 410] width 72 height 33
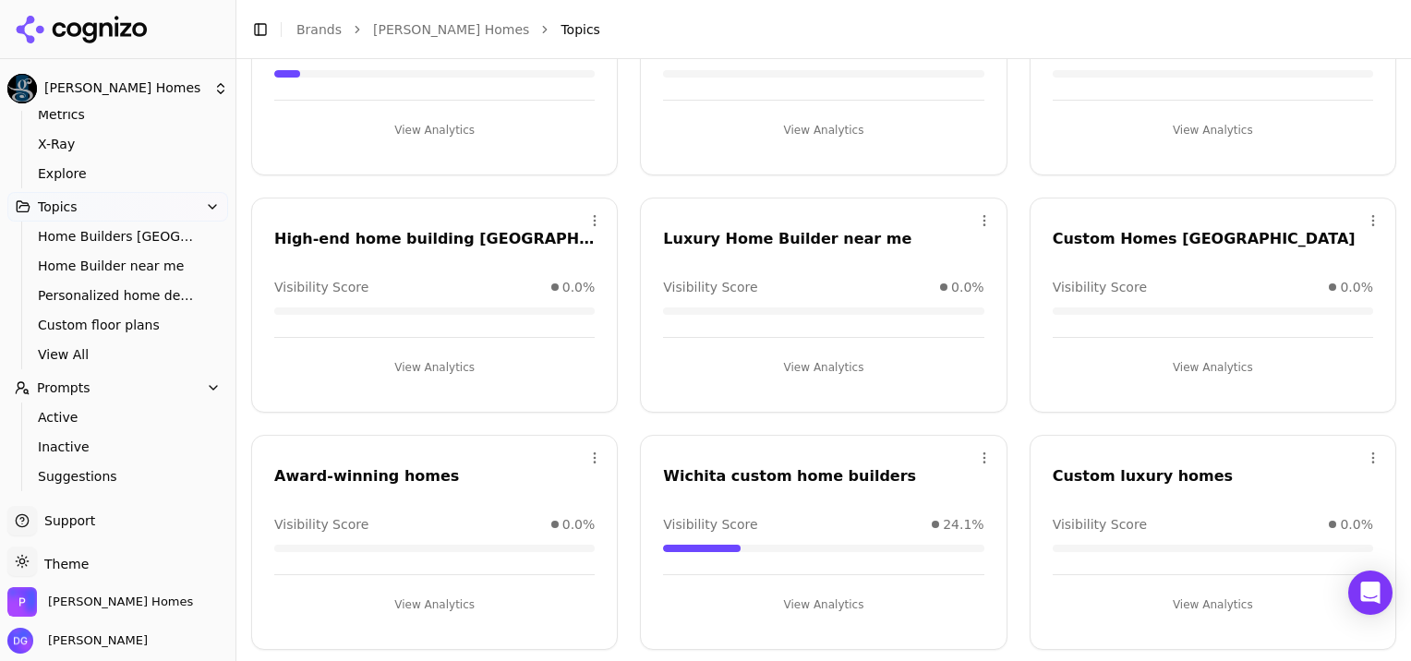
scroll to position [693, 0]
